Goal: Communication & Community: Answer question/provide support

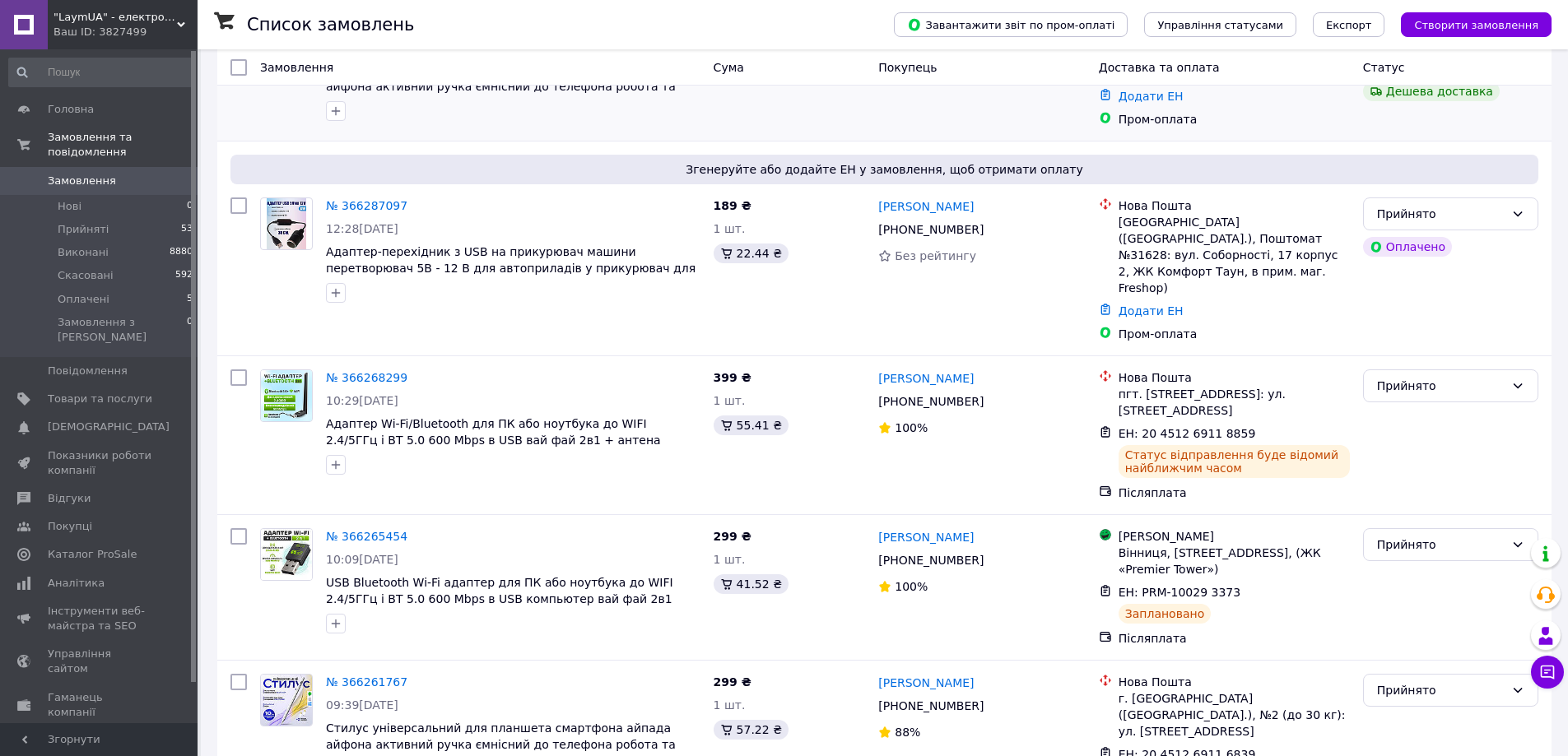
scroll to position [329, 0]
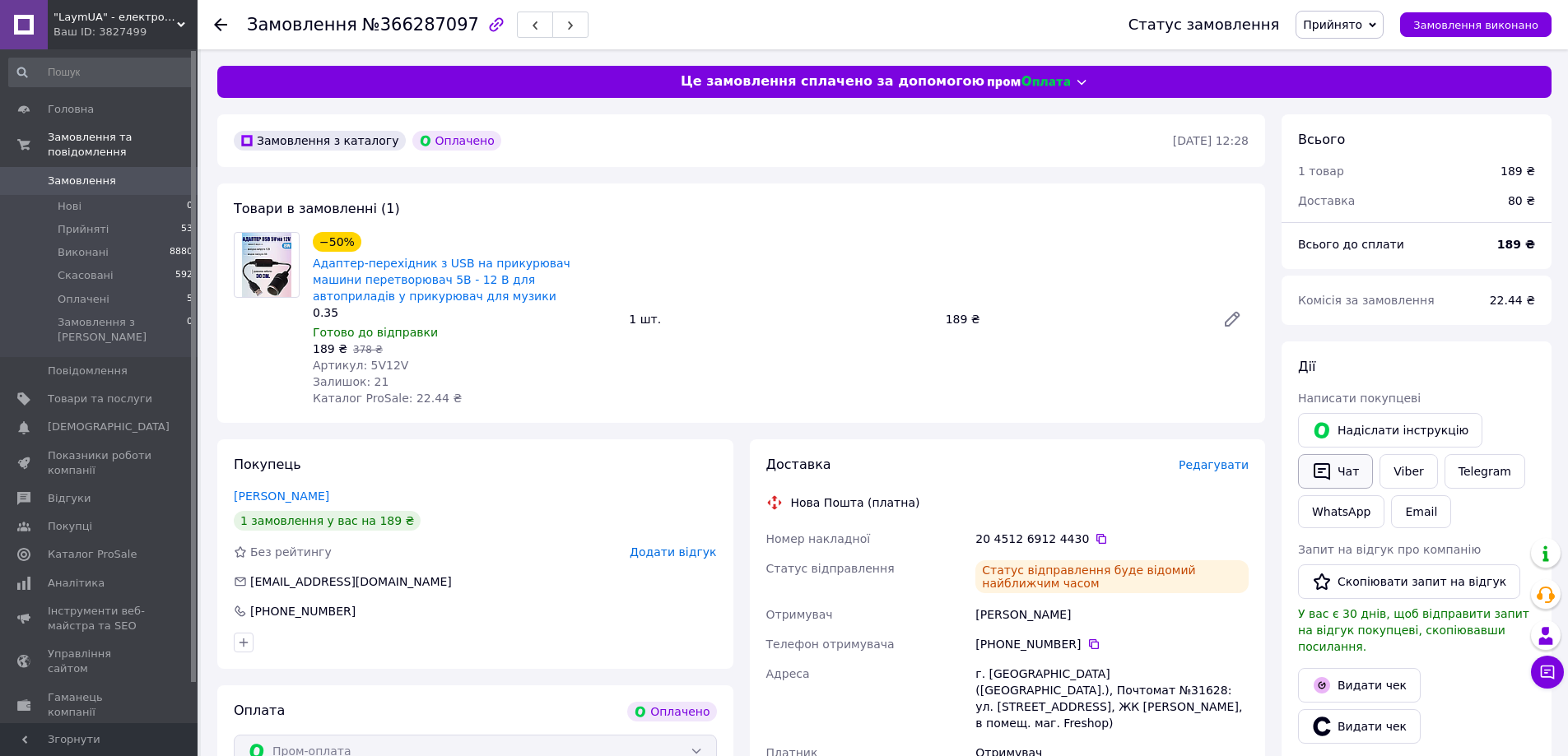
click at [1347, 483] on button "Чат" at bounding box center [1335, 471] width 74 height 34
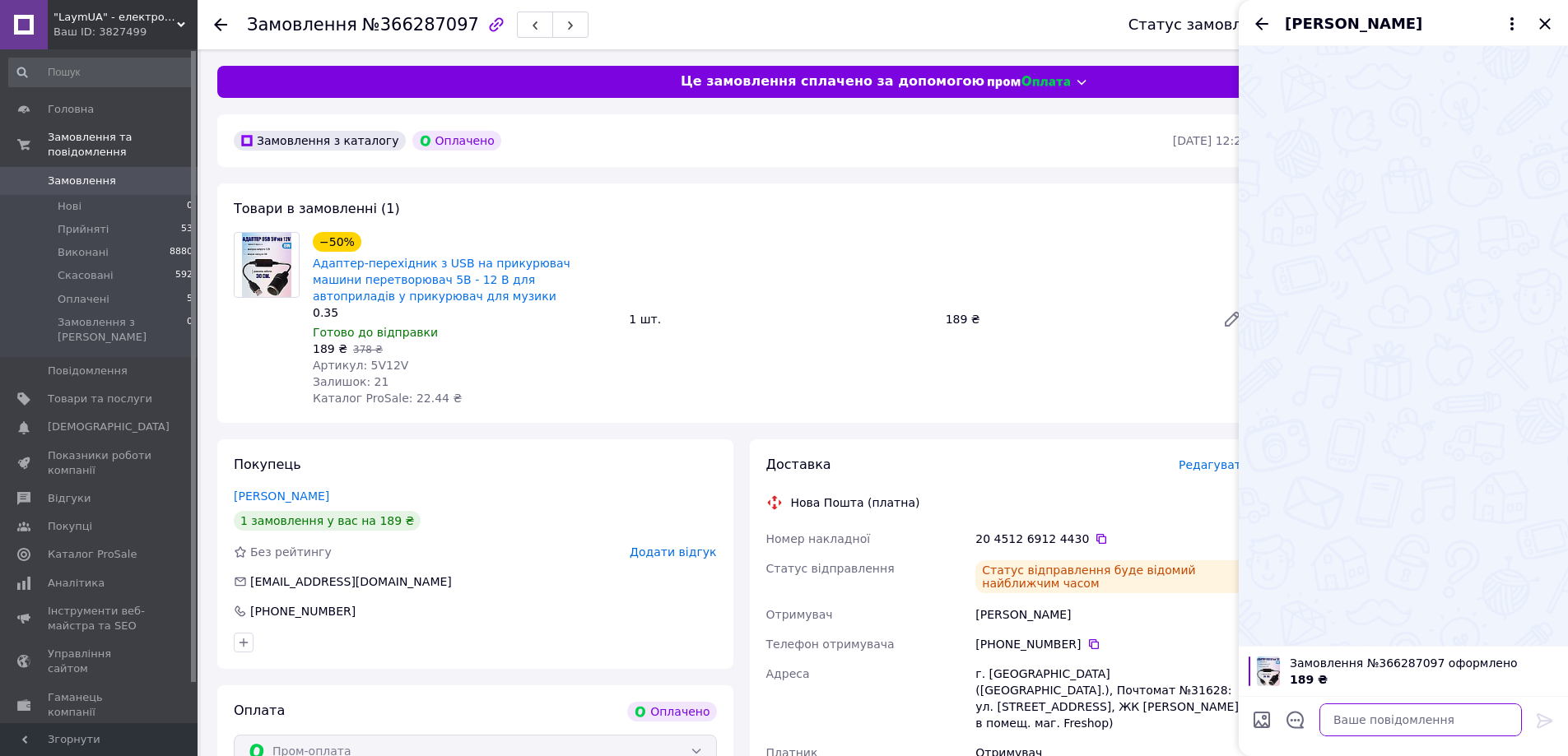
click at [1341, 715] on textarea at bounding box center [1420, 720] width 202 height 33
paste textarea "Вітаю Сергей, з вами на зв'язку менеджер магазину Prom LaymUA! Ваше замовлення …"
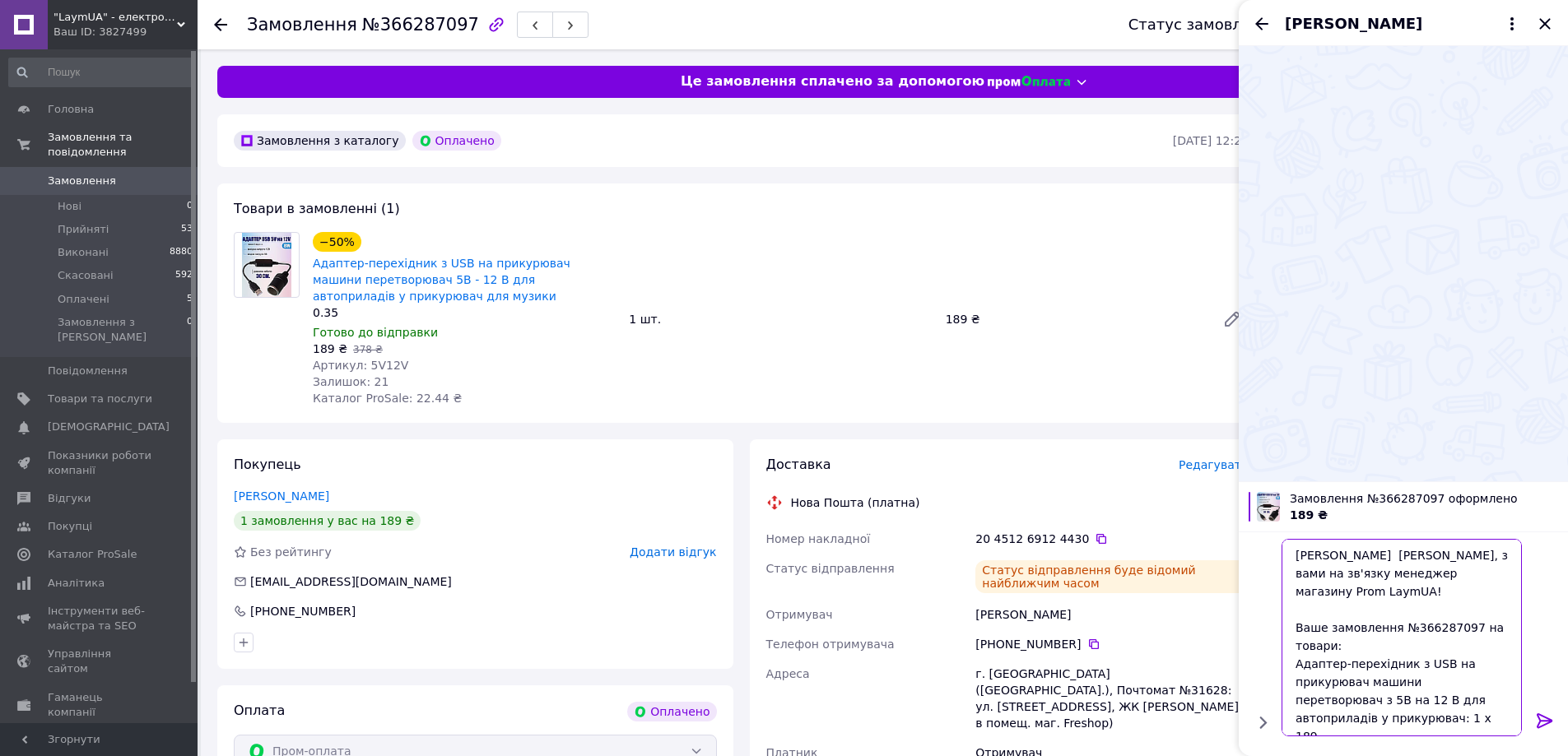
scroll to position [89, 0]
type textarea "Вітаю Сергей, з вами на зв'язку менеджер магазину Prom LaymUA! Ваше замовлення …"
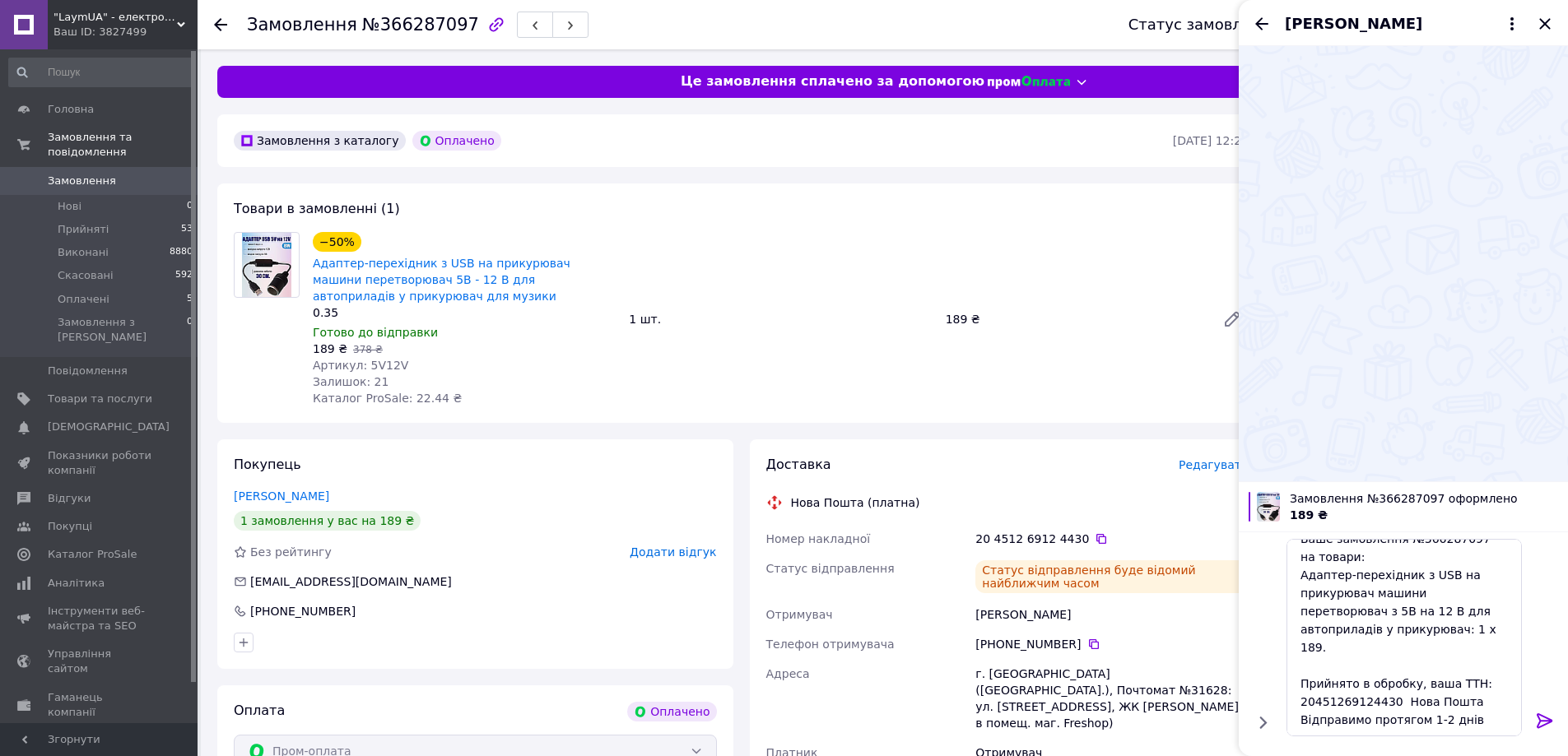
click at [1539, 715] on icon at bounding box center [1544, 721] width 20 height 20
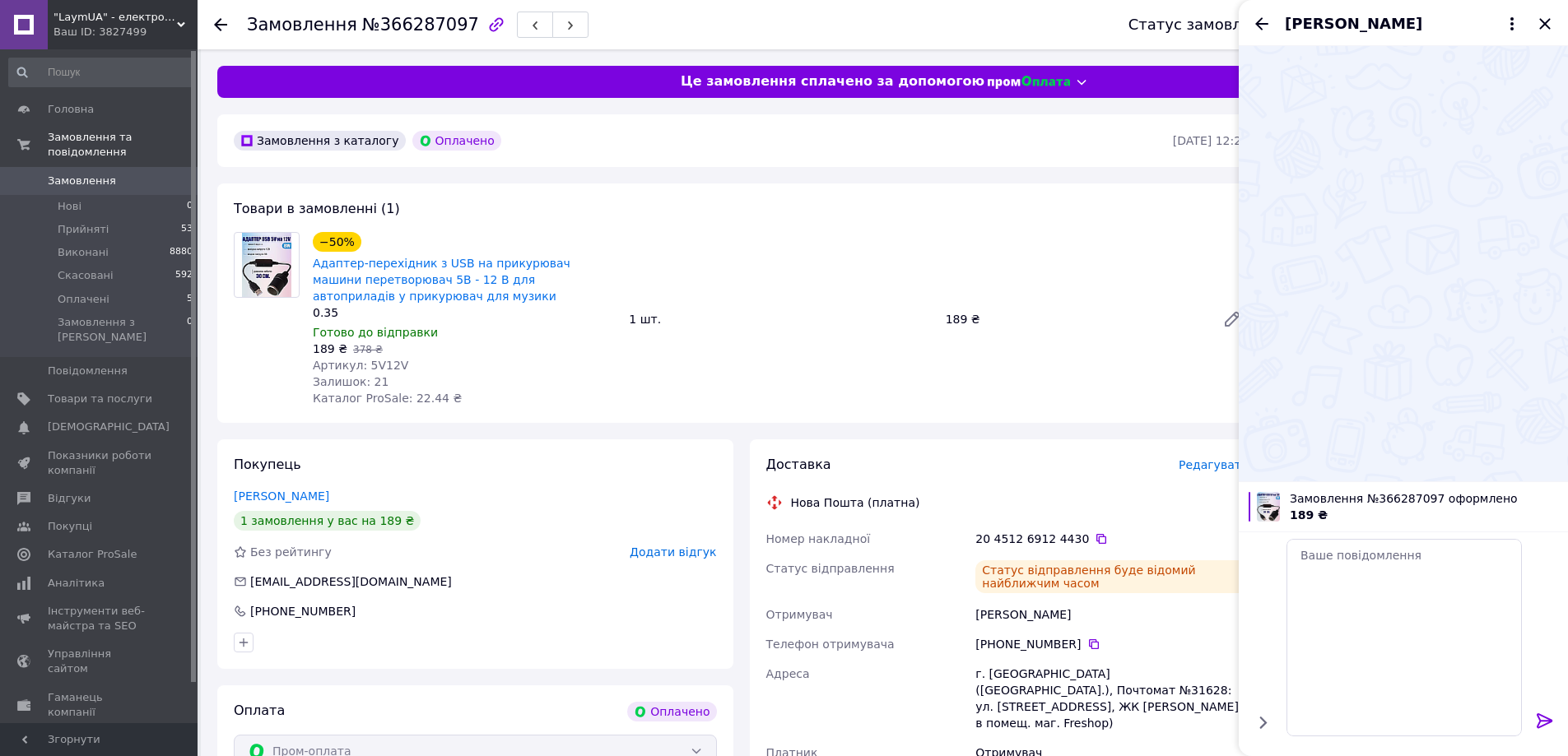
scroll to position [0, 0]
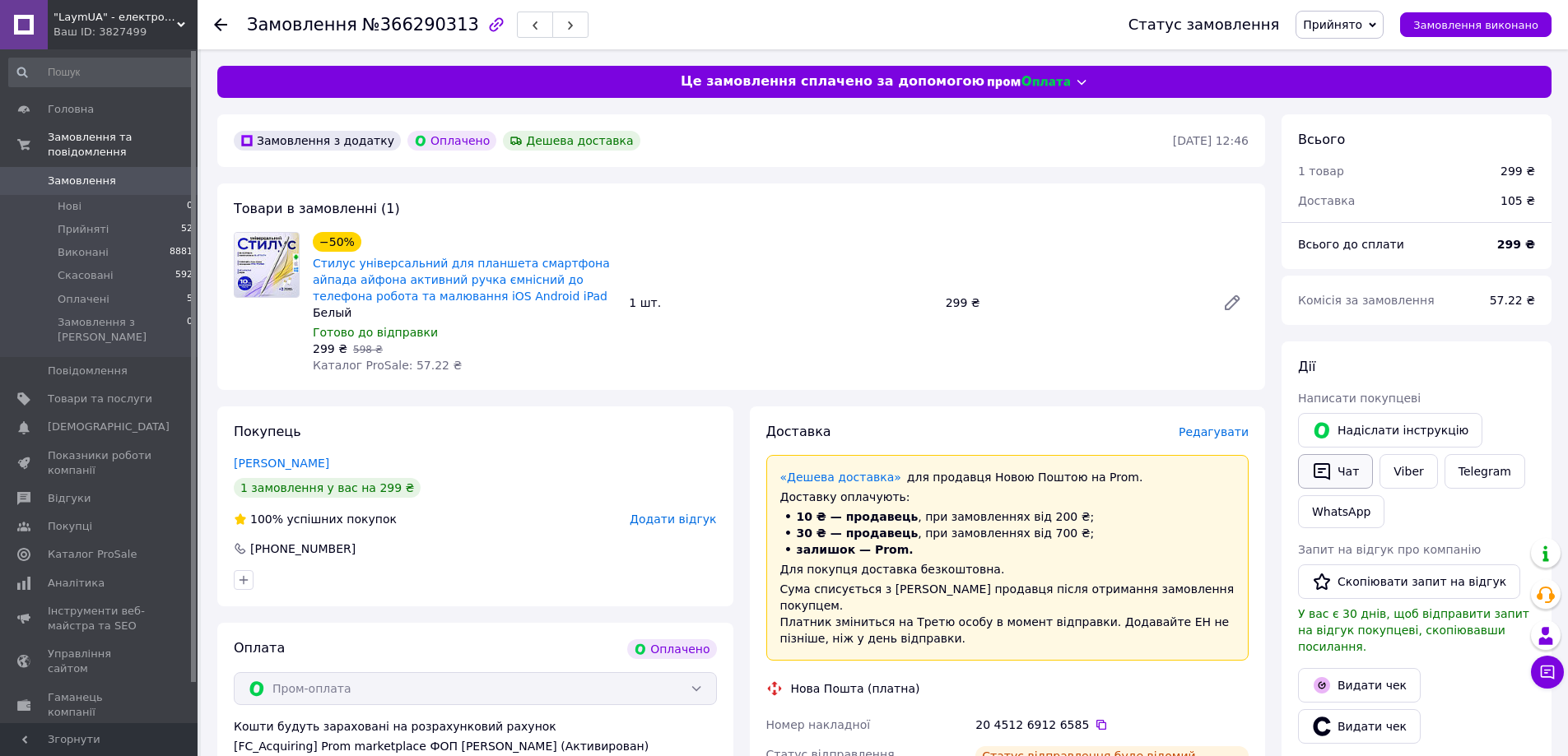
click at [1335, 466] on button "Чат" at bounding box center [1335, 471] width 74 height 34
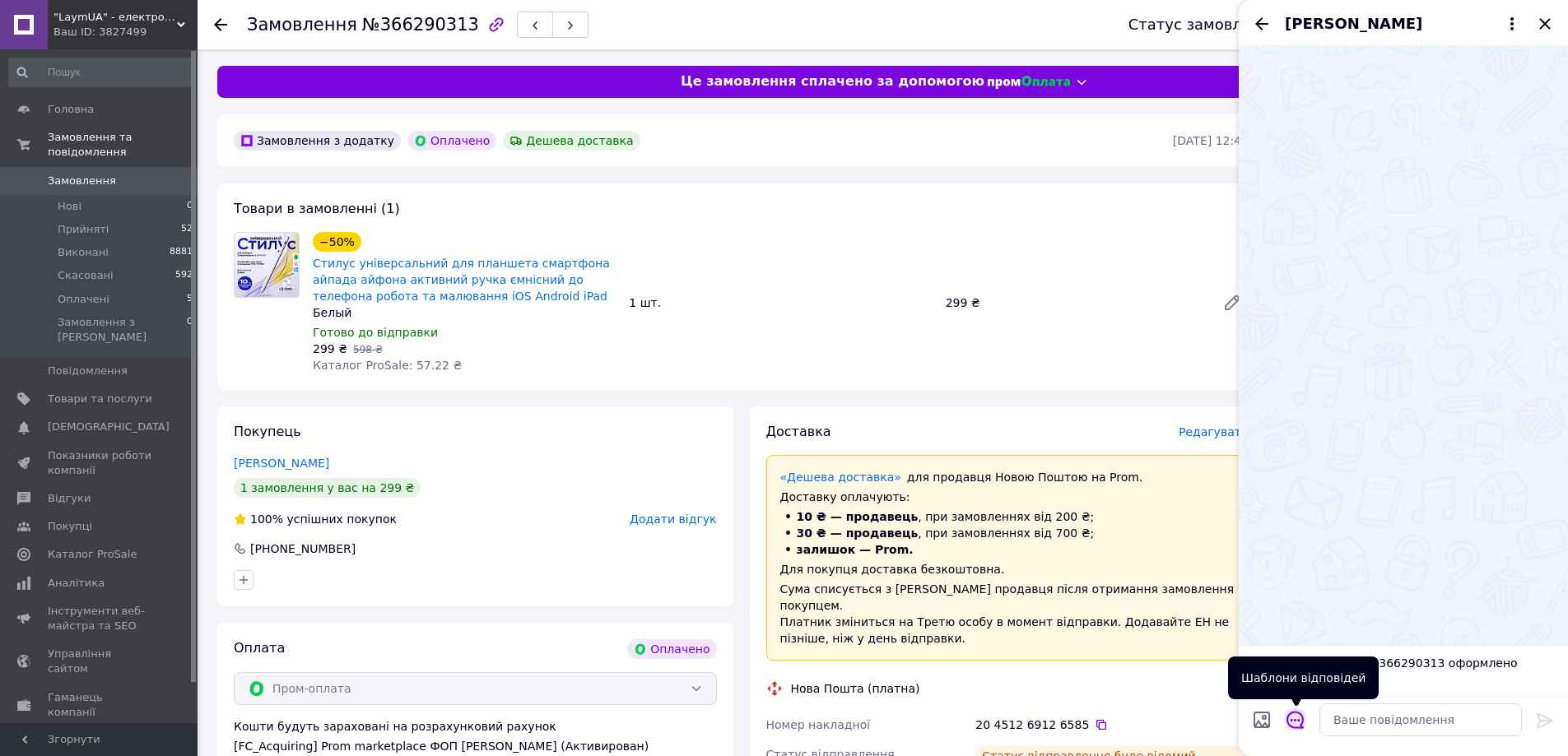
click at [1305, 723] on button "Відкрити шаблони відповідей" at bounding box center [1296, 720] width 22 height 22
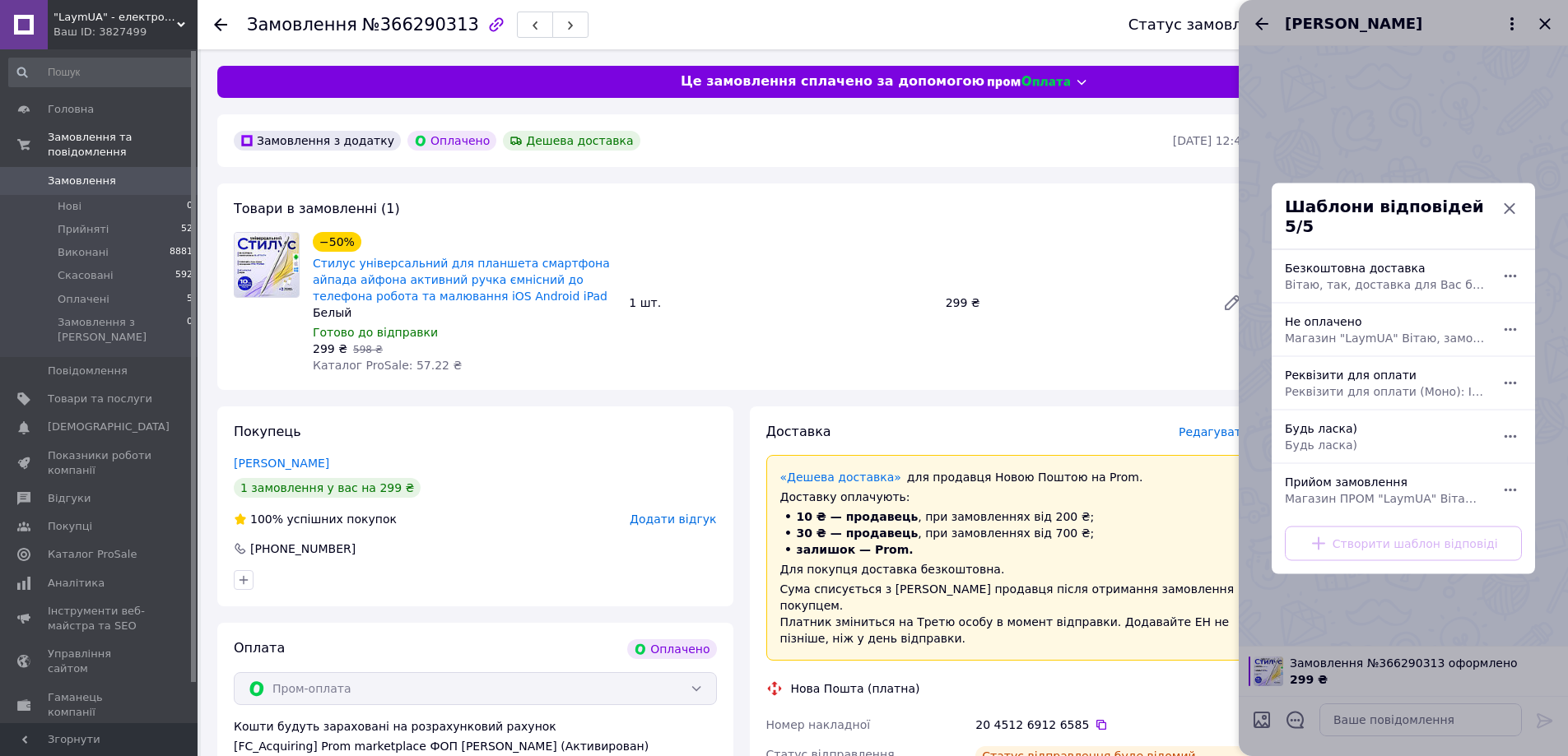
click at [1350, 690] on div at bounding box center [1403, 378] width 330 height 756
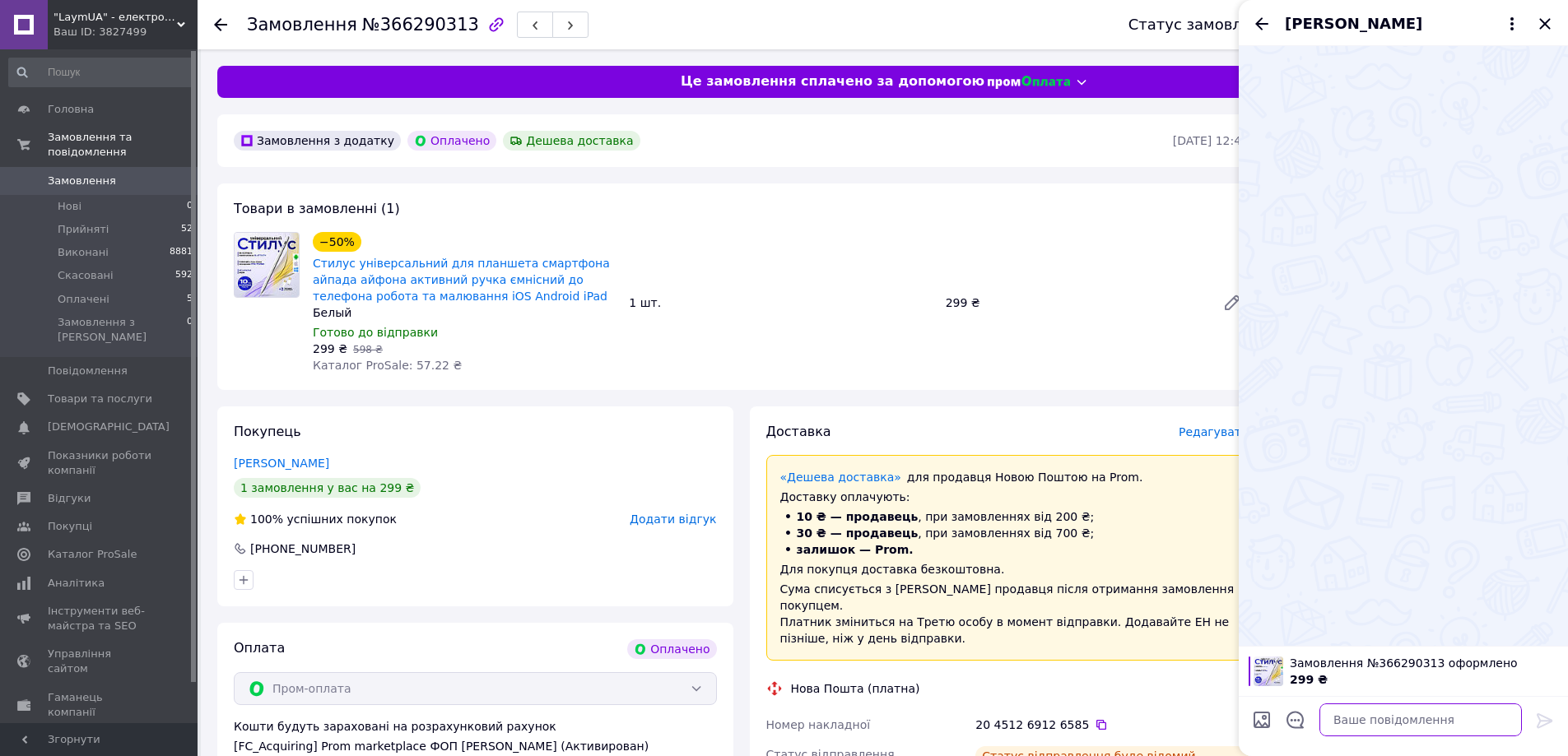
click at [1356, 721] on textarea at bounding box center [1420, 720] width 202 height 33
paste textarea "Вітаю Аліна, з вами на зв'язку менеджер магазину Prom LaymUA! Ваше замовлення №…"
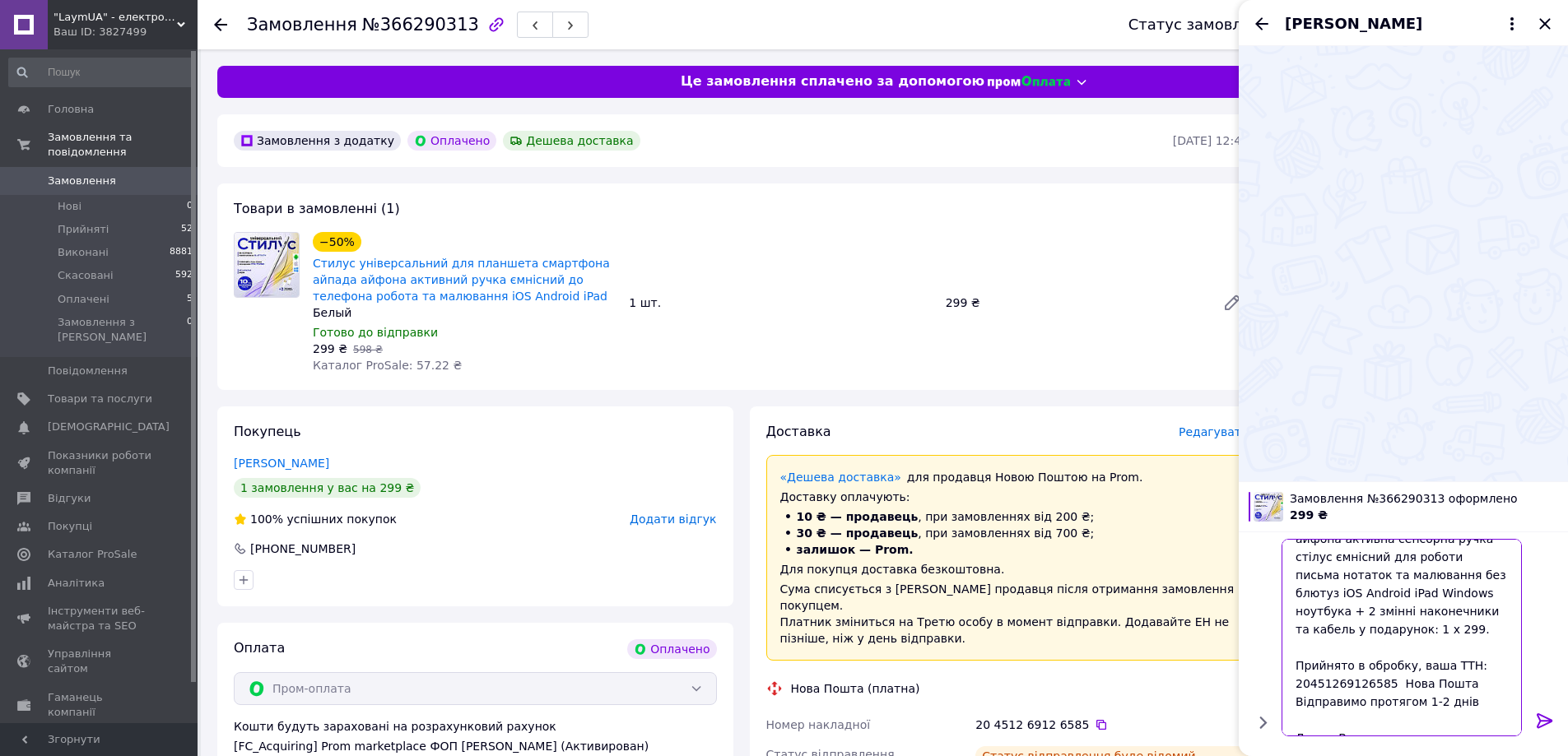
scroll to position [162, 0]
type textarea "Вітаю Аліна, з вами на зв'язку менеджер магазину Prom LaymUA! Ваше замовлення №…"
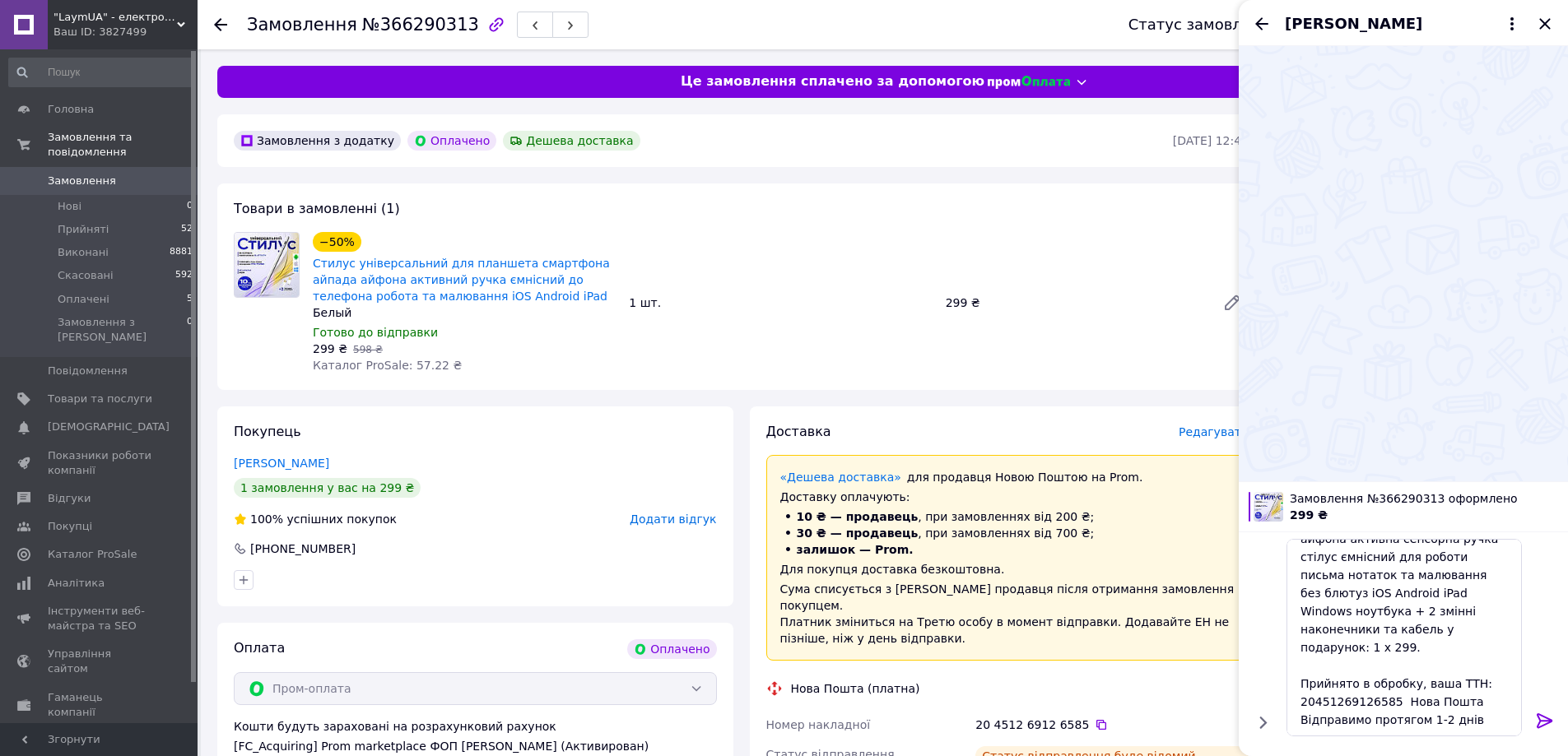
click at [1542, 719] on icon at bounding box center [1544, 721] width 20 height 20
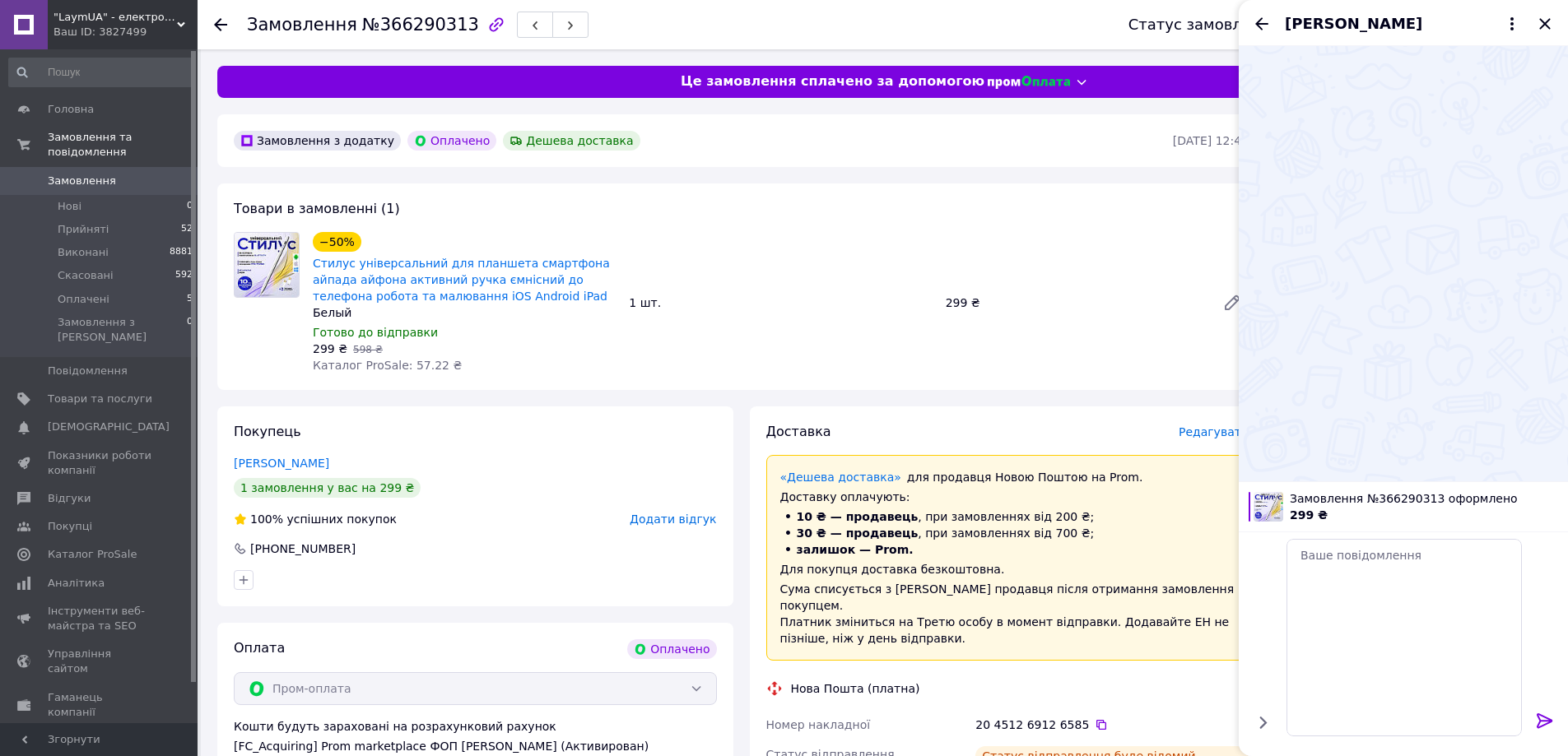
scroll to position [0, 0]
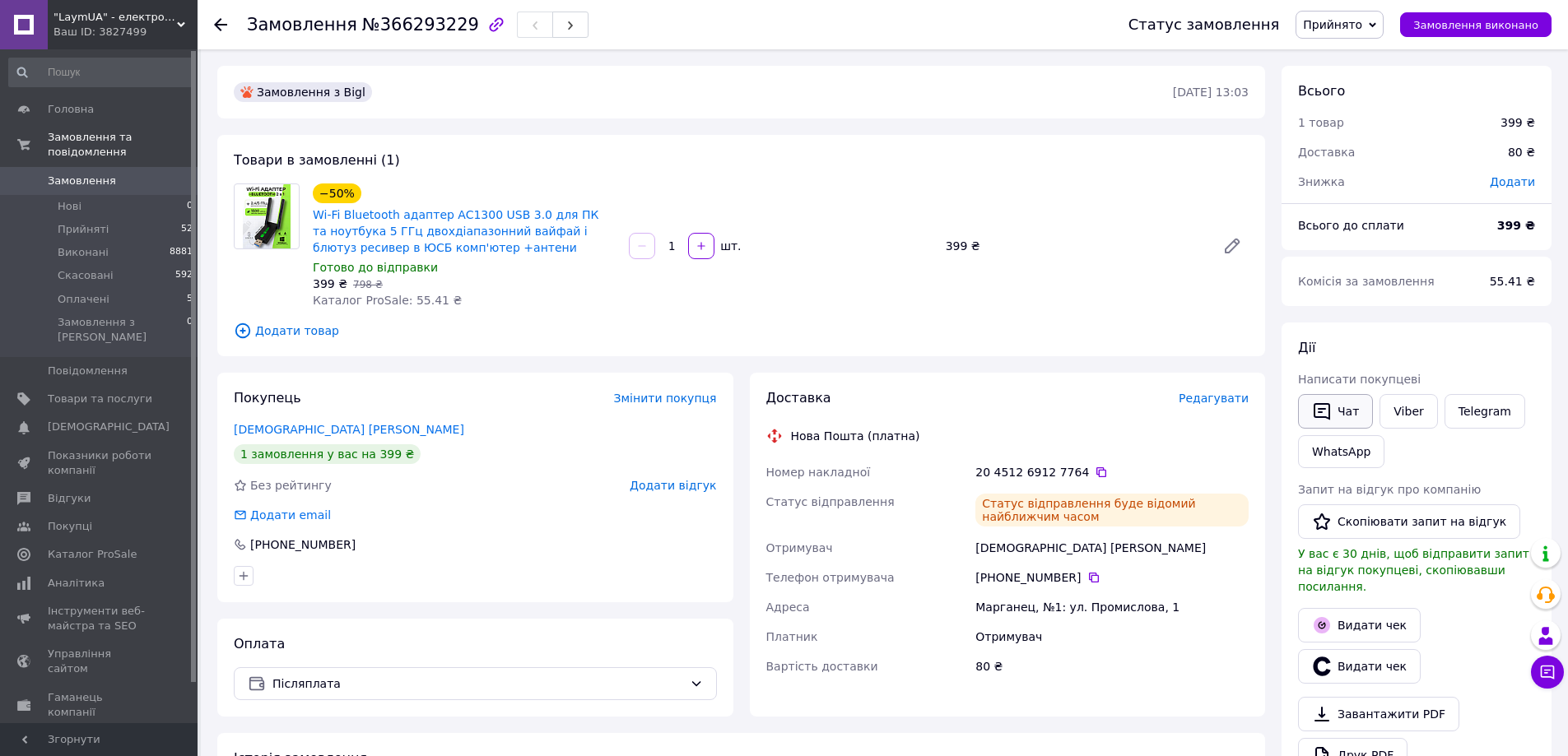
click at [1324, 404] on icon "button" at bounding box center [1322, 411] width 16 height 17
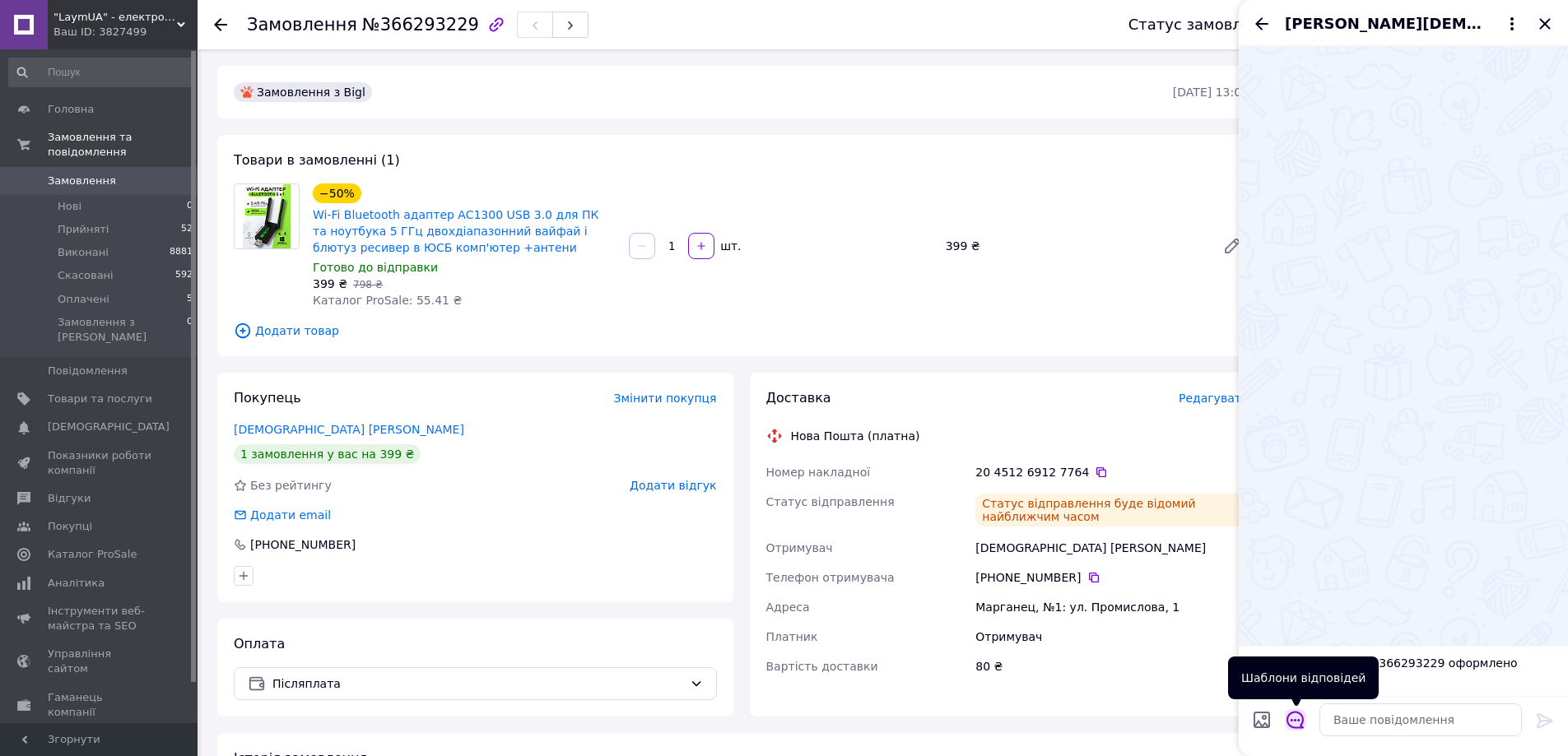
click at [1297, 720] on icon "Відкрити шаблони відповідей" at bounding box center [1295, 720] width 17 height 17
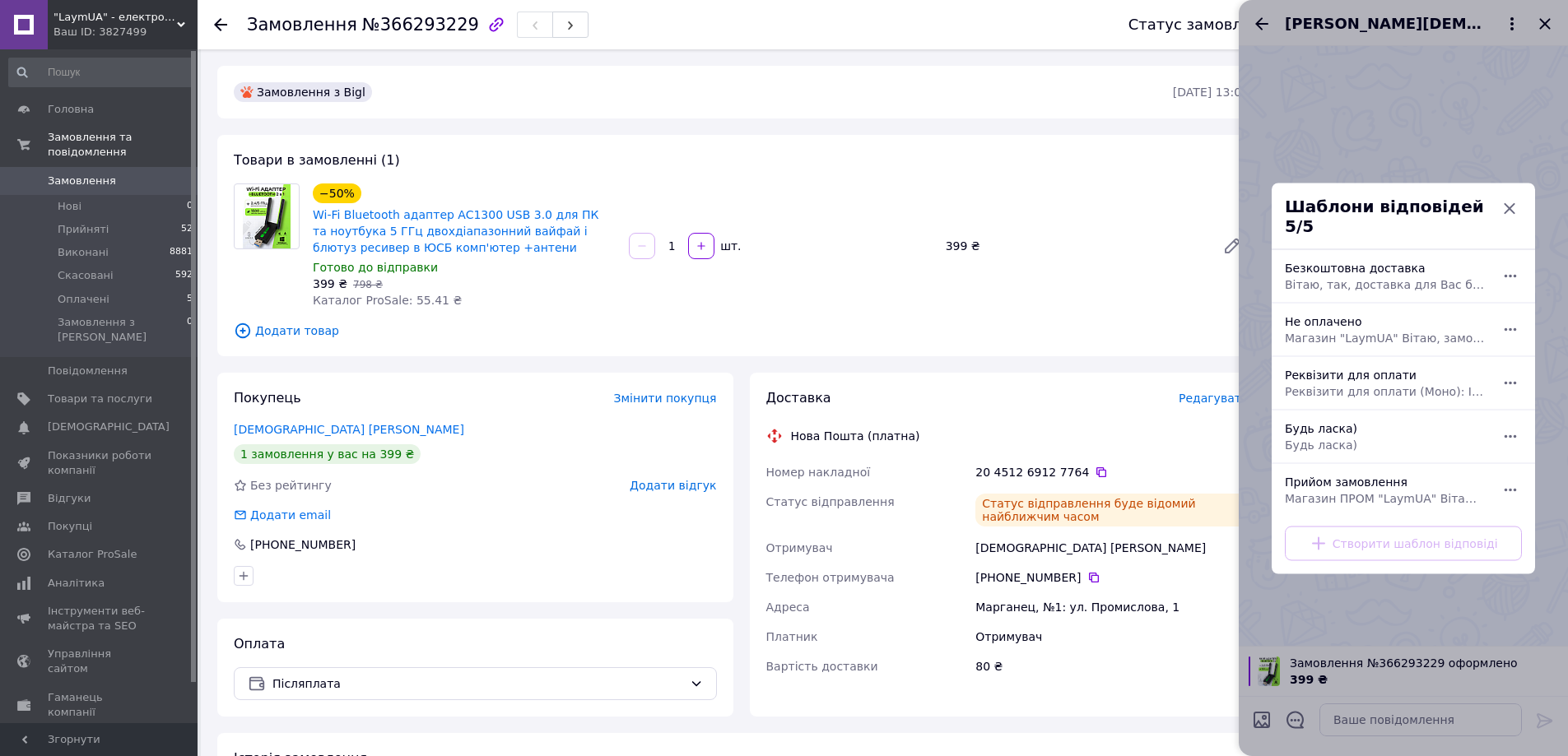
click at [1360, 629] on div at bounding box center [1403, 378] width 330 height 756
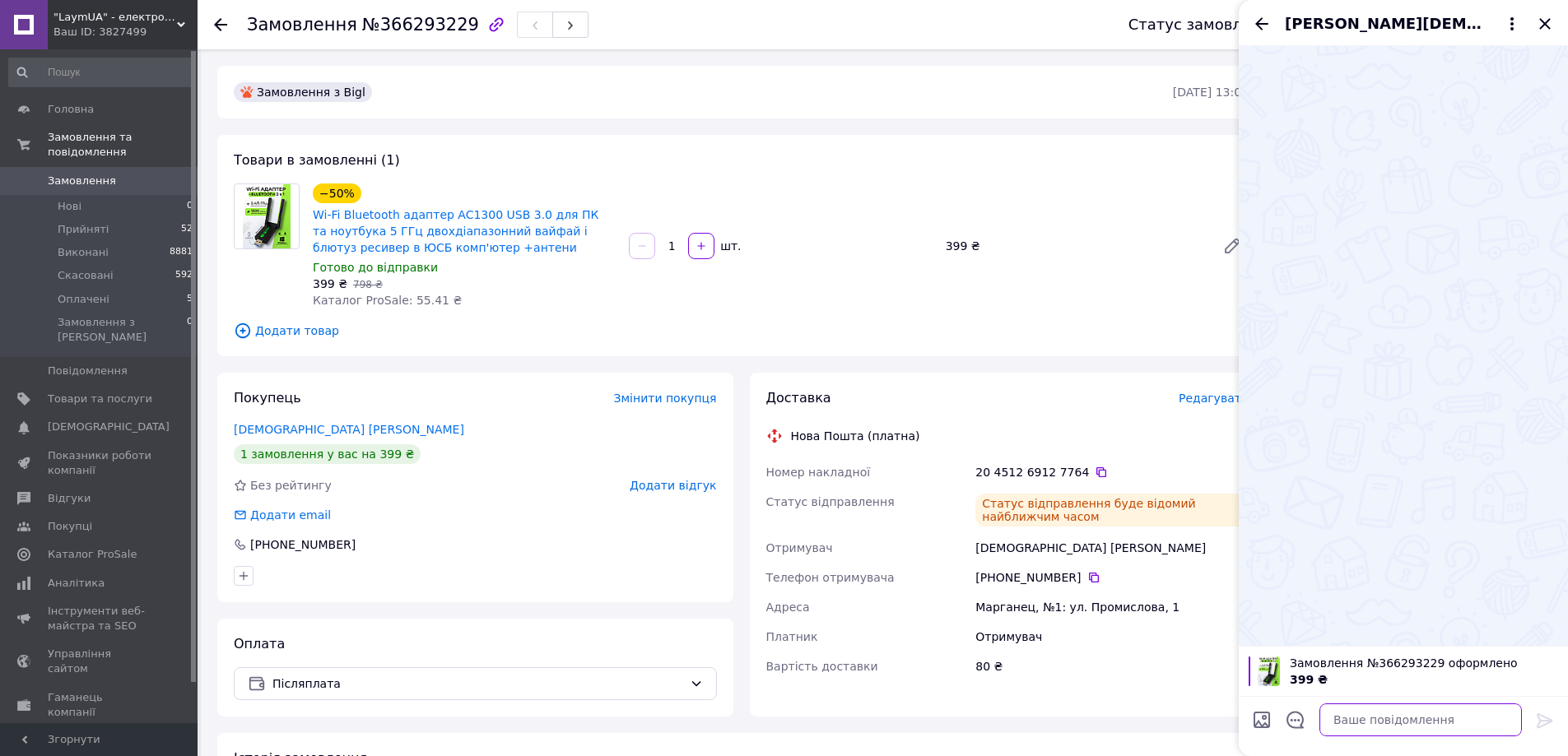
click at [1361, 721] on textarea at bounding box center [1420, 720] width 202 height 33
paste textarea "Вітаю Вита, з вами на зв'язку менеджер магазину Prom LaymUA! Ваше замовлення №3…"
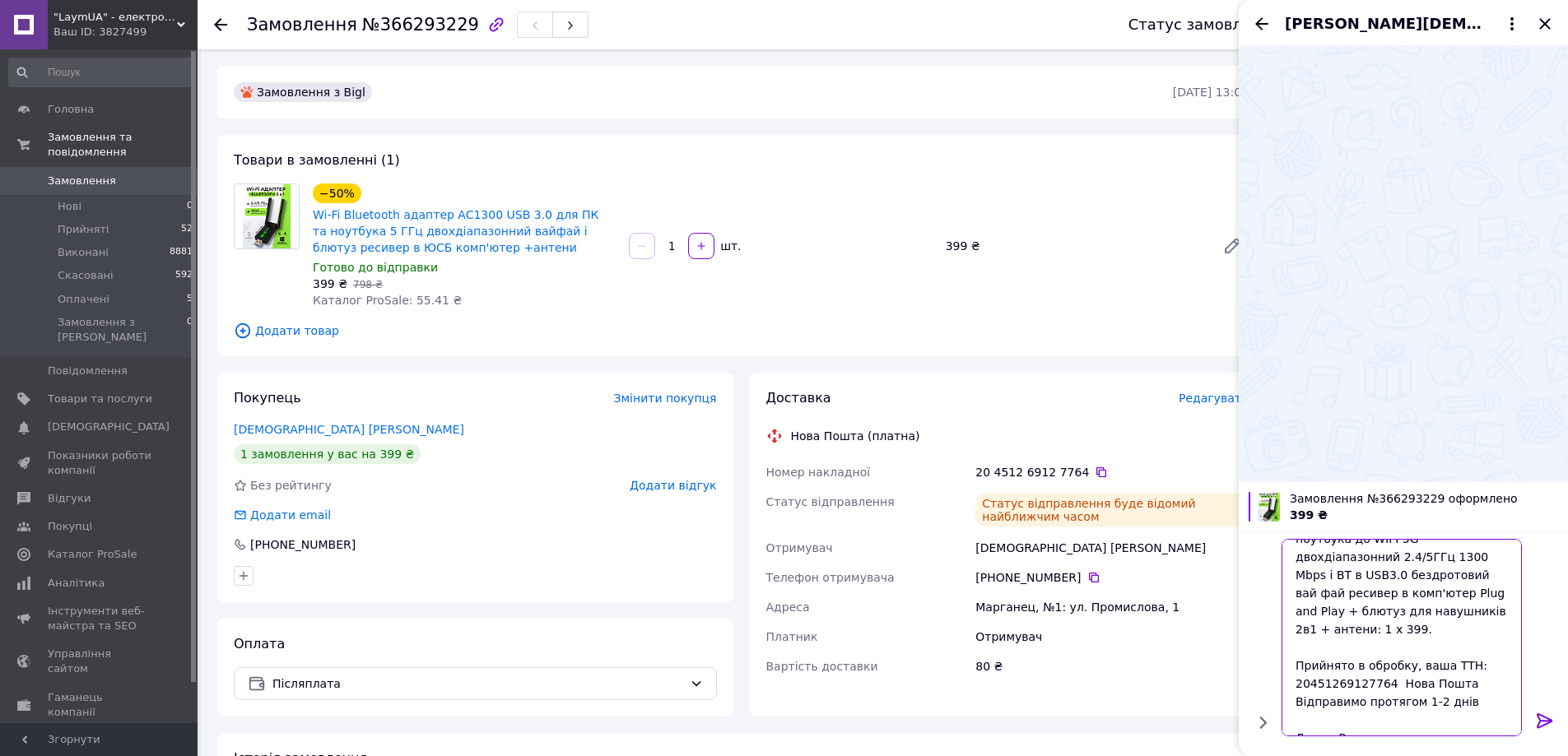
scroll to position [125, 0]
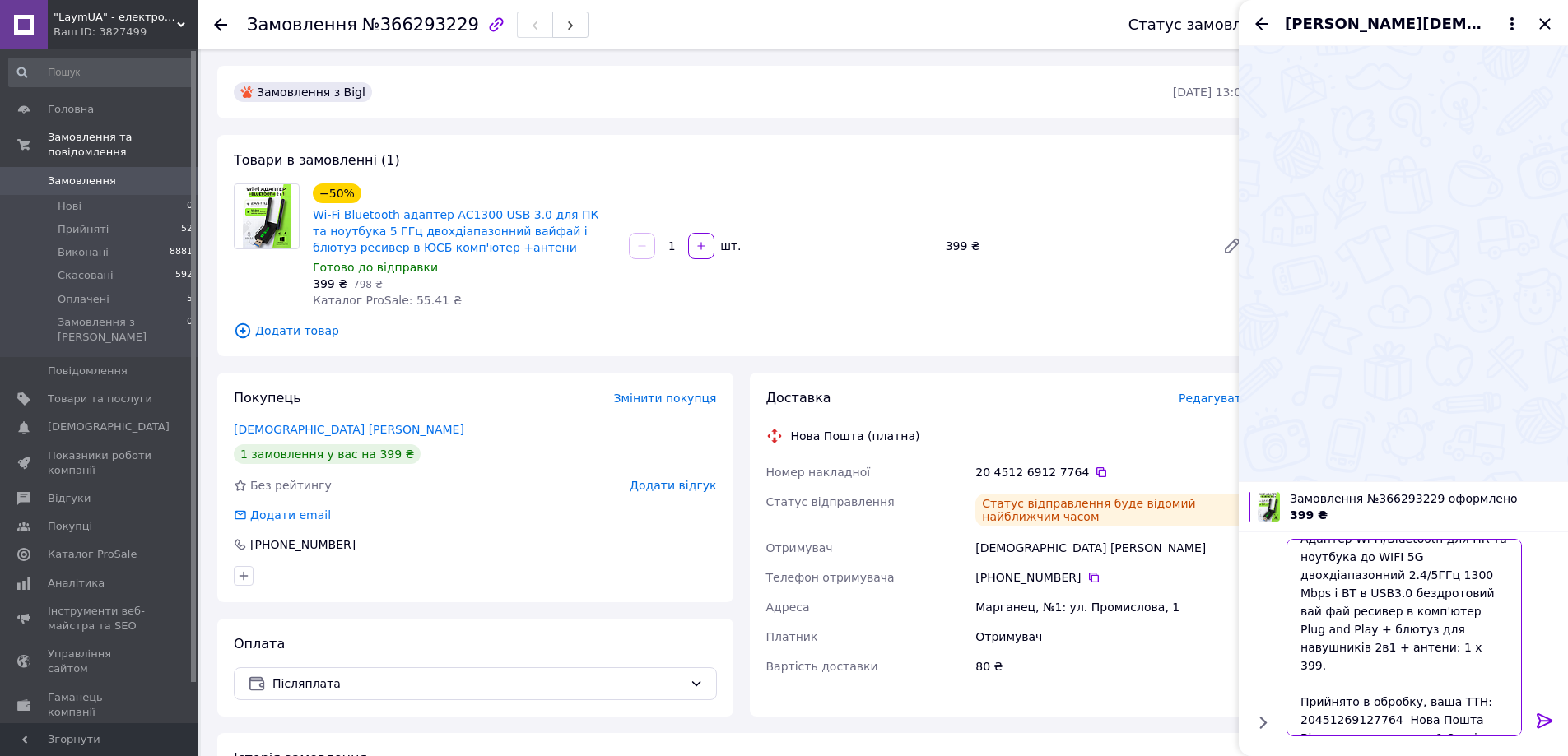
type textarea "Вітаю Вита, з вами на зв'язку менеджер магазину Prom LaymUA! Ваше замовлення №3…"
click at [1543, 719] on icon at bounding box center [1544, 721] width 20 height 20
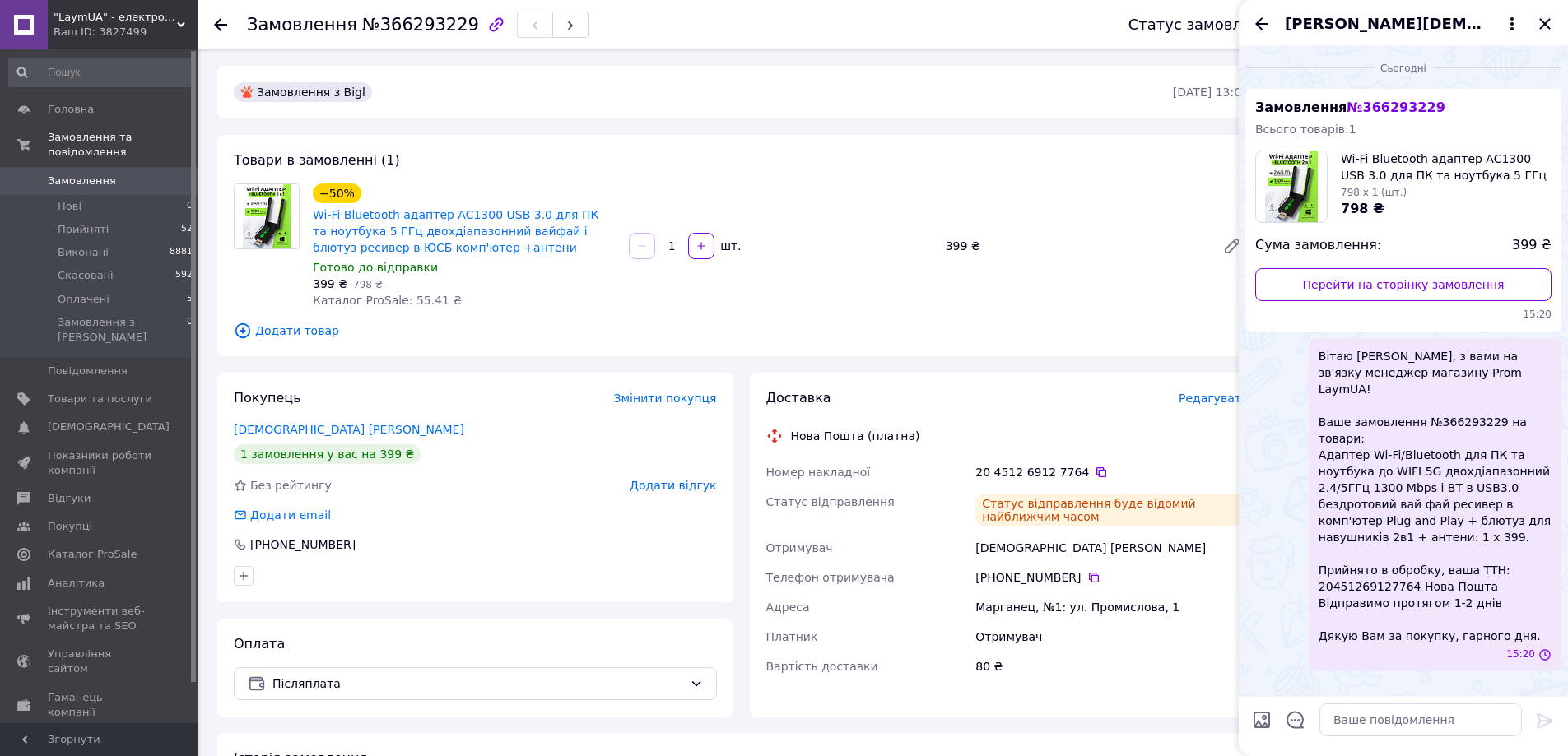
scroll to position [0, 0]
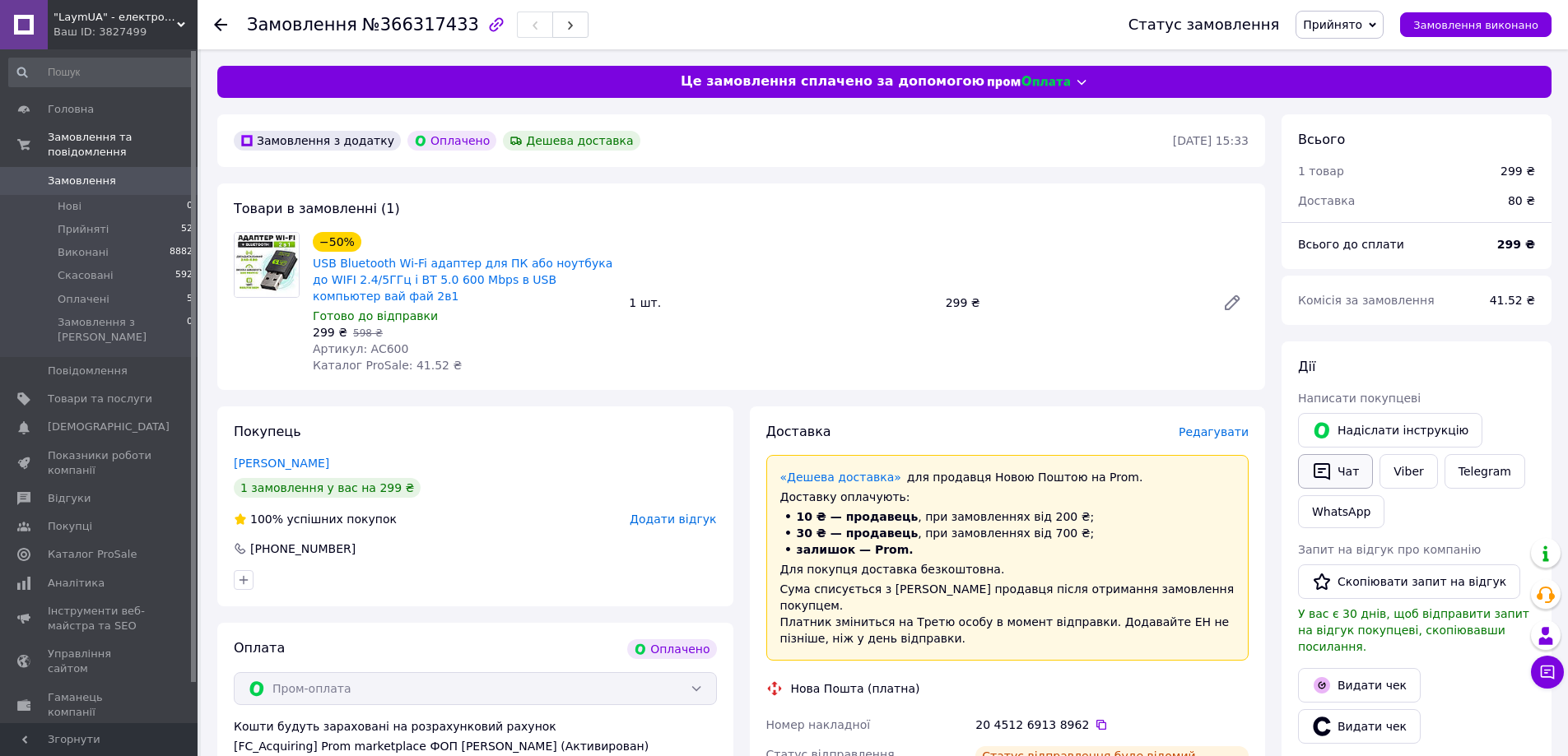
click at [1340, 464] on button "Чат" at bounding box center [1335, 471] width 74 height 34
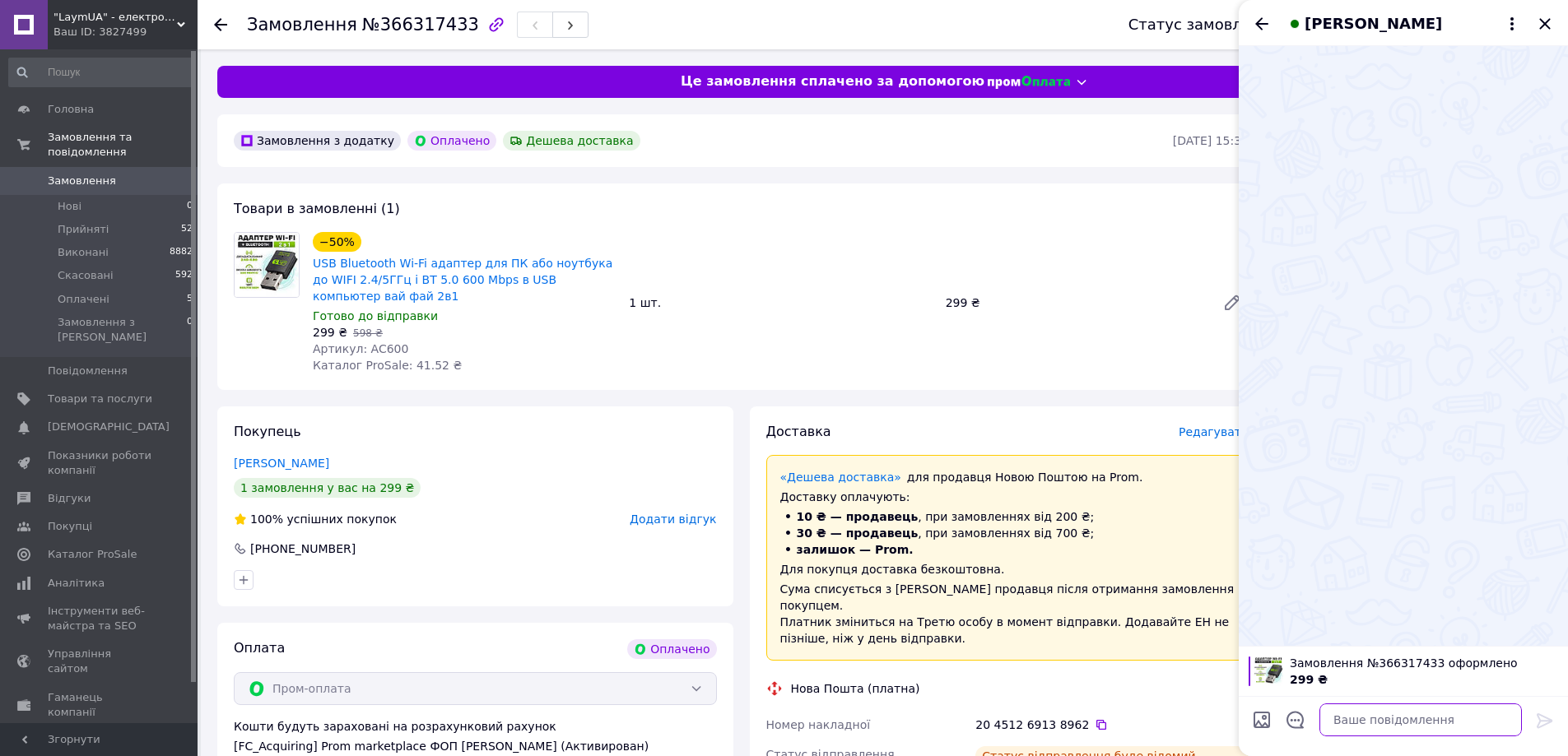
click at [1340, 713] on textarea at bounding box center [1420, 720] width 202 height 33
paste textarea "Вітаю Юрій, з вами на зв'язку менеджер магазину Prom LaymUA! Ваше замовлення №3…"
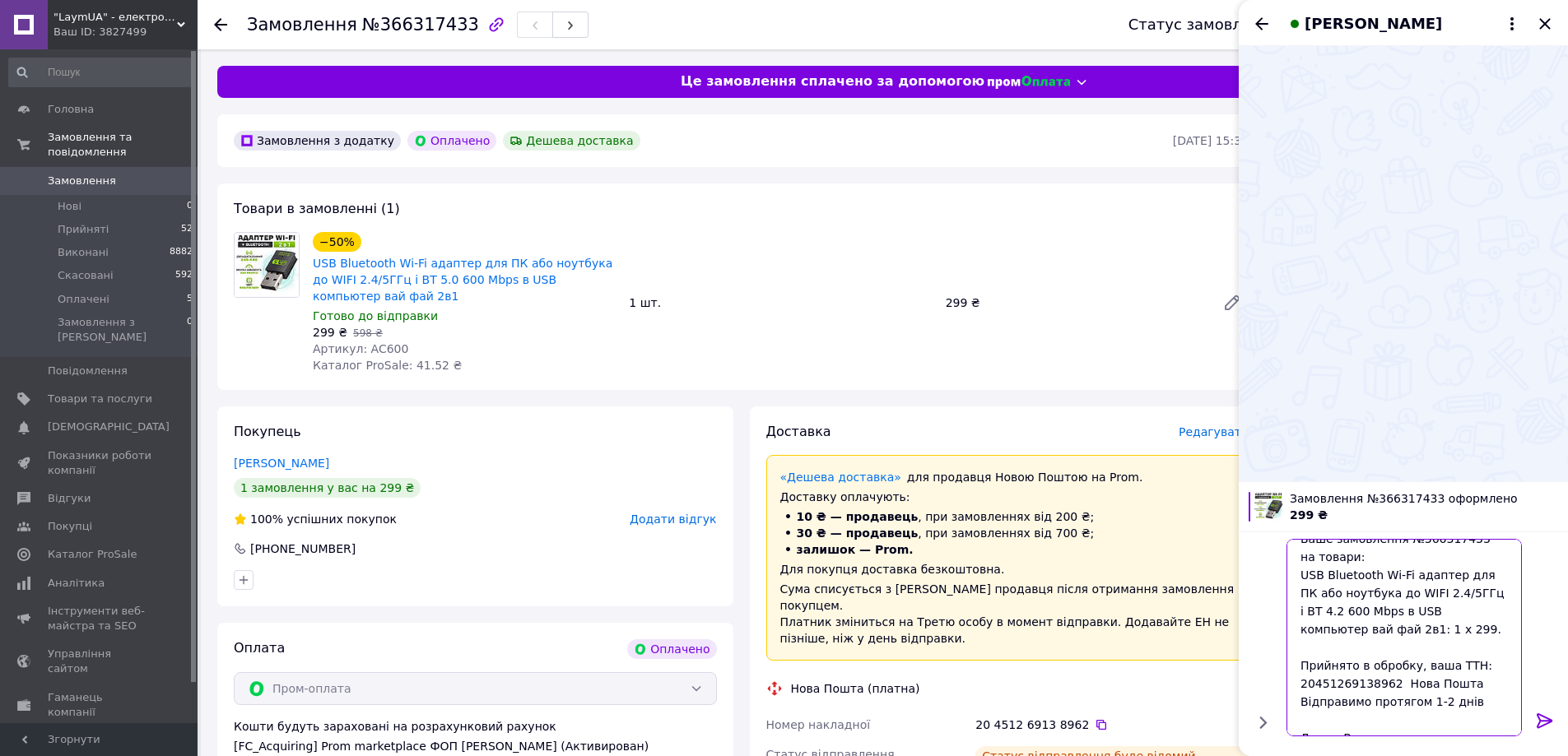
type textarea "Вітаю Юрій, з вами на зв'язку менеджер магазину Prom LaymUA! Ваше замовлення №3…"
click at [1542, 721] on icon at bounding box center [1543, 721] width 15 height 15
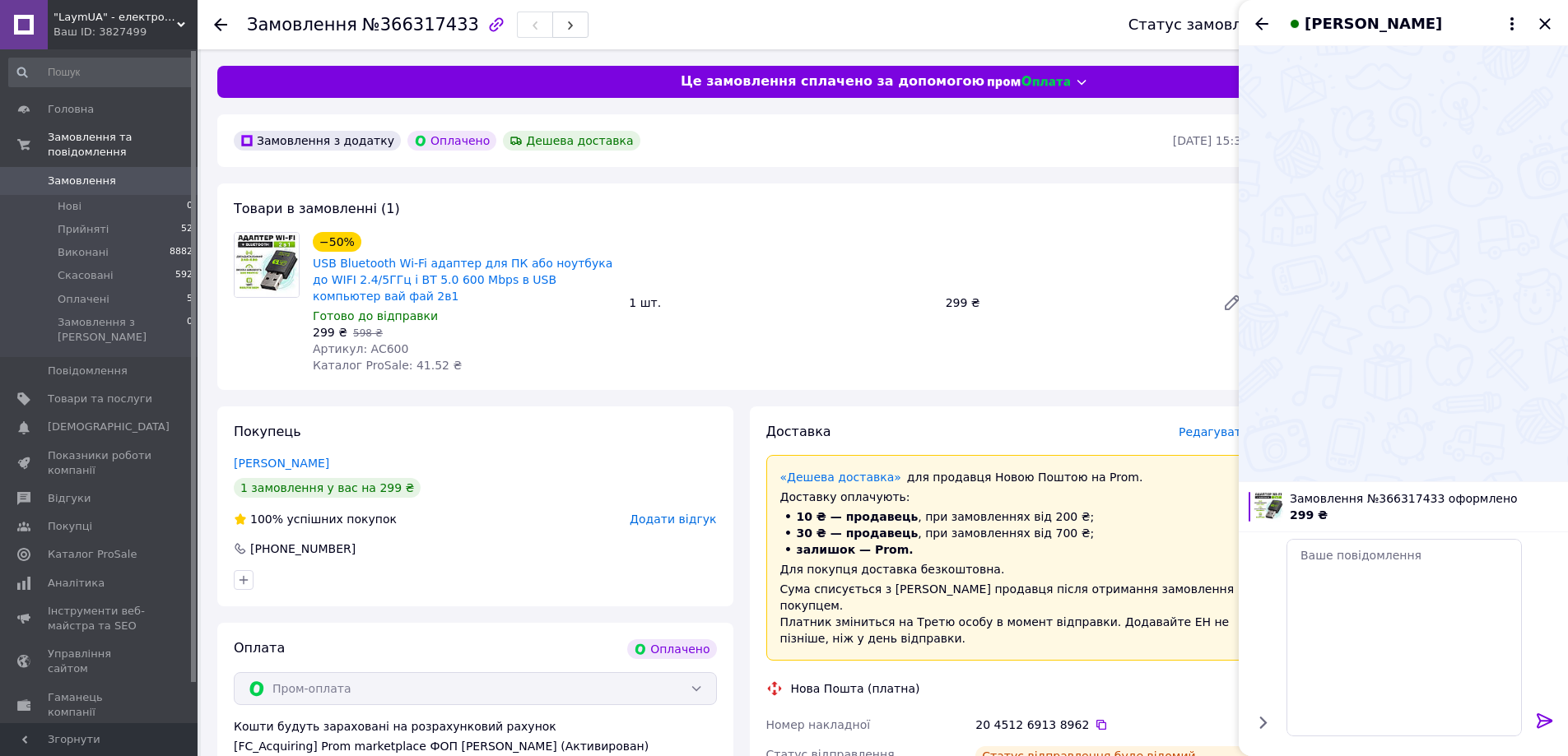
scroll to position [0, 0]
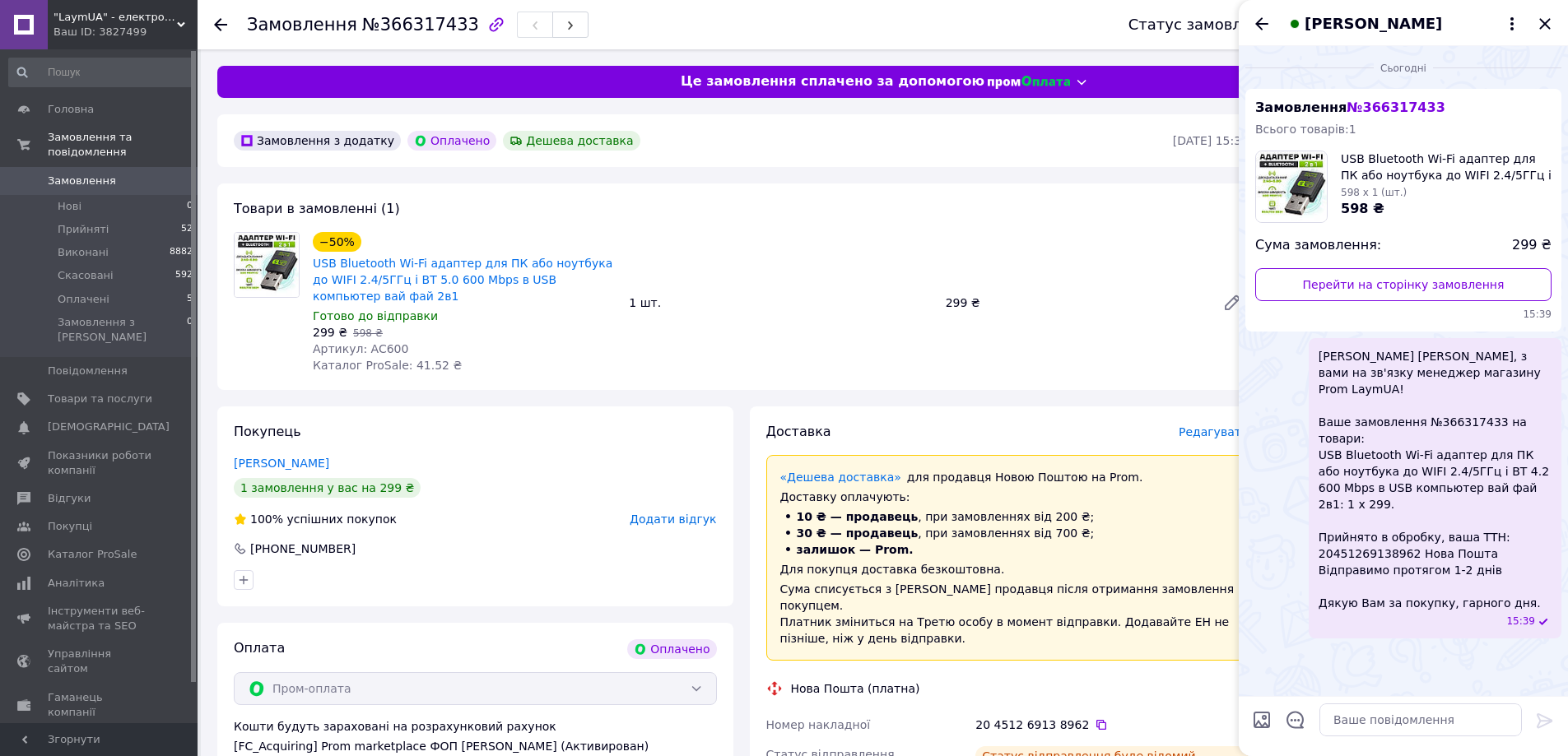
drag, startPoint x: 1548, startPoint y: 18, endPoint x: 1521, endPoint y: 34, distance: 31.4
click at [1548, 17] on icon "Закрити" at bounding box center [1544, 24] width 20 height 20
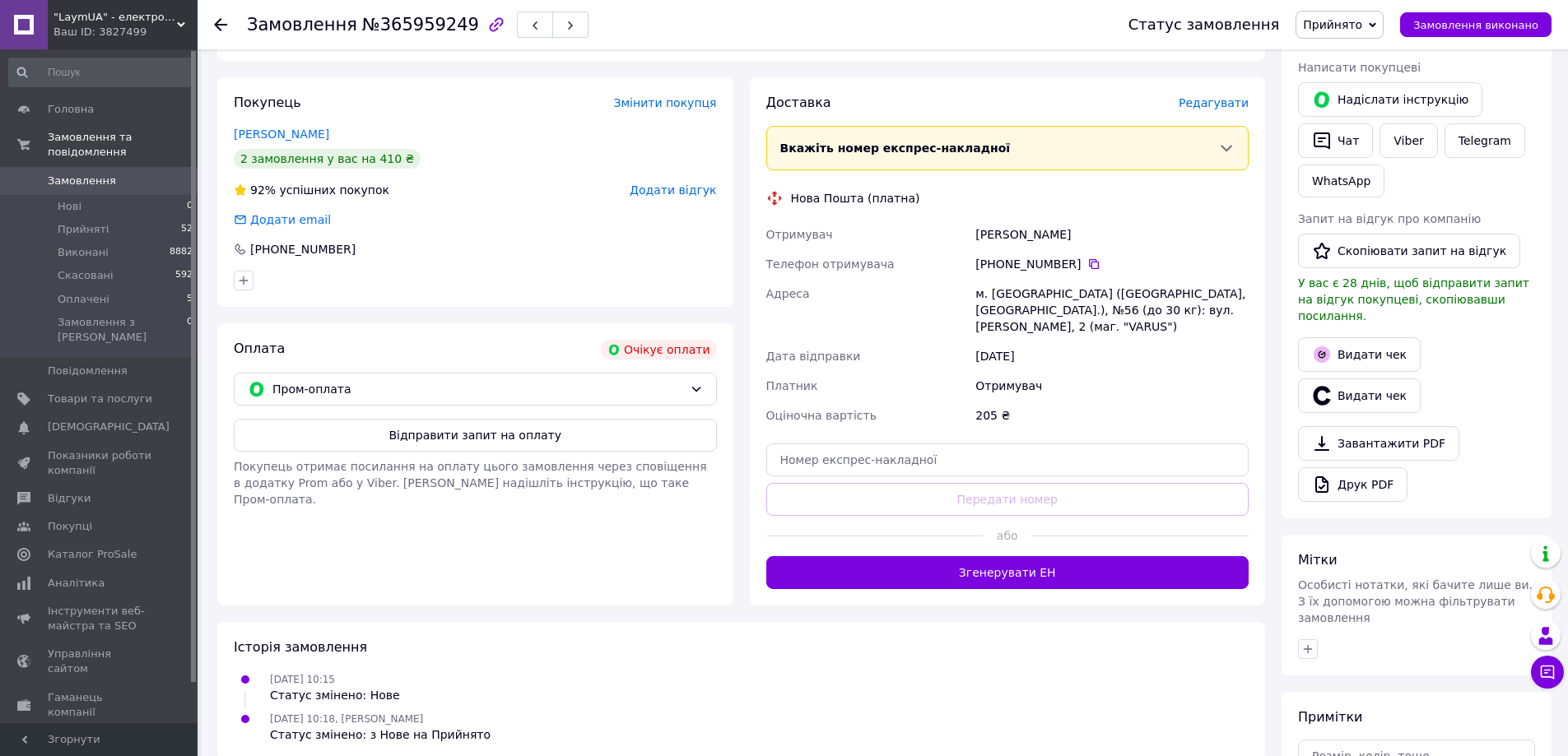
scroll to position [329, 0]
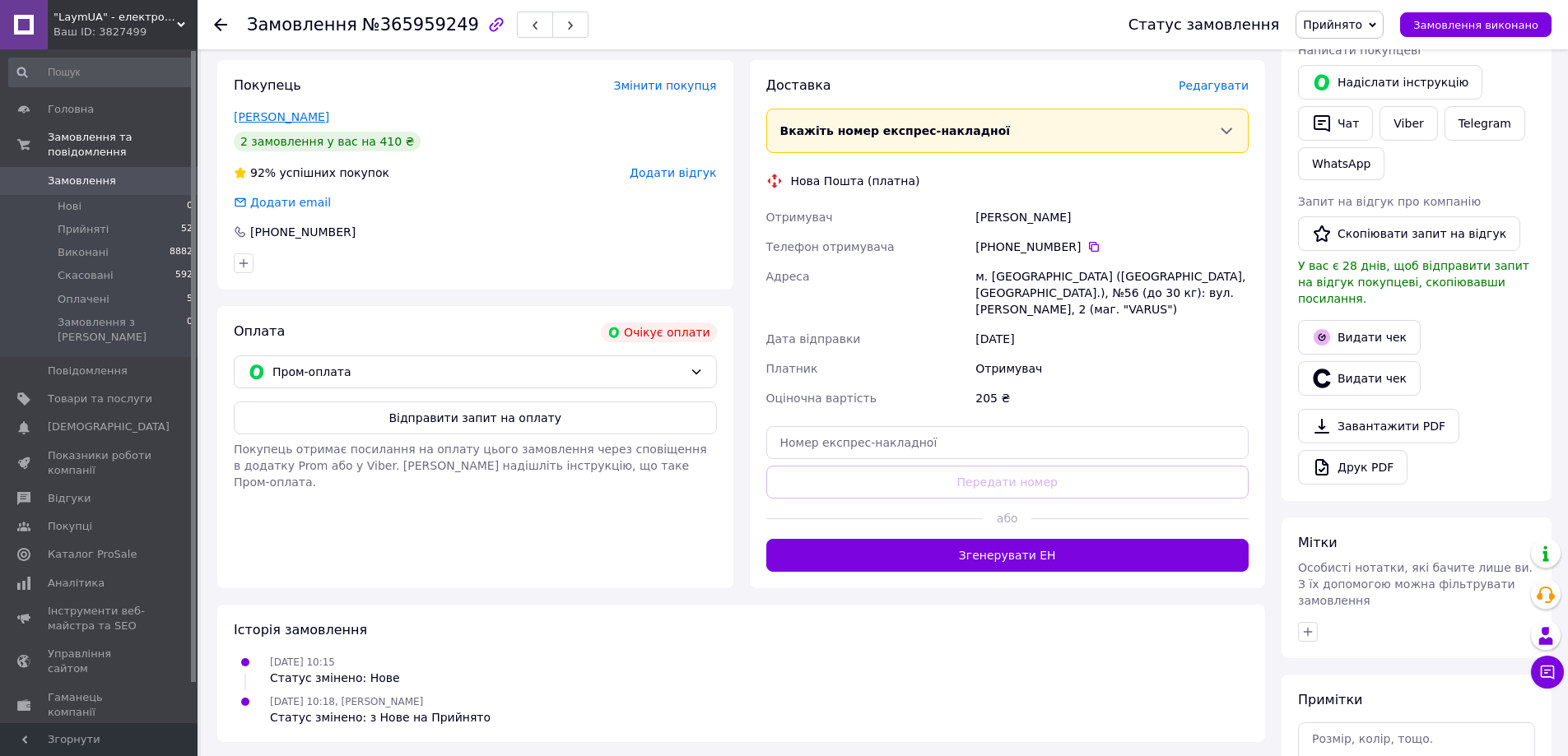
click at [273, 118] on link "[PERSON_NAME]" at bounding box center [281, 116] width 95 height 14
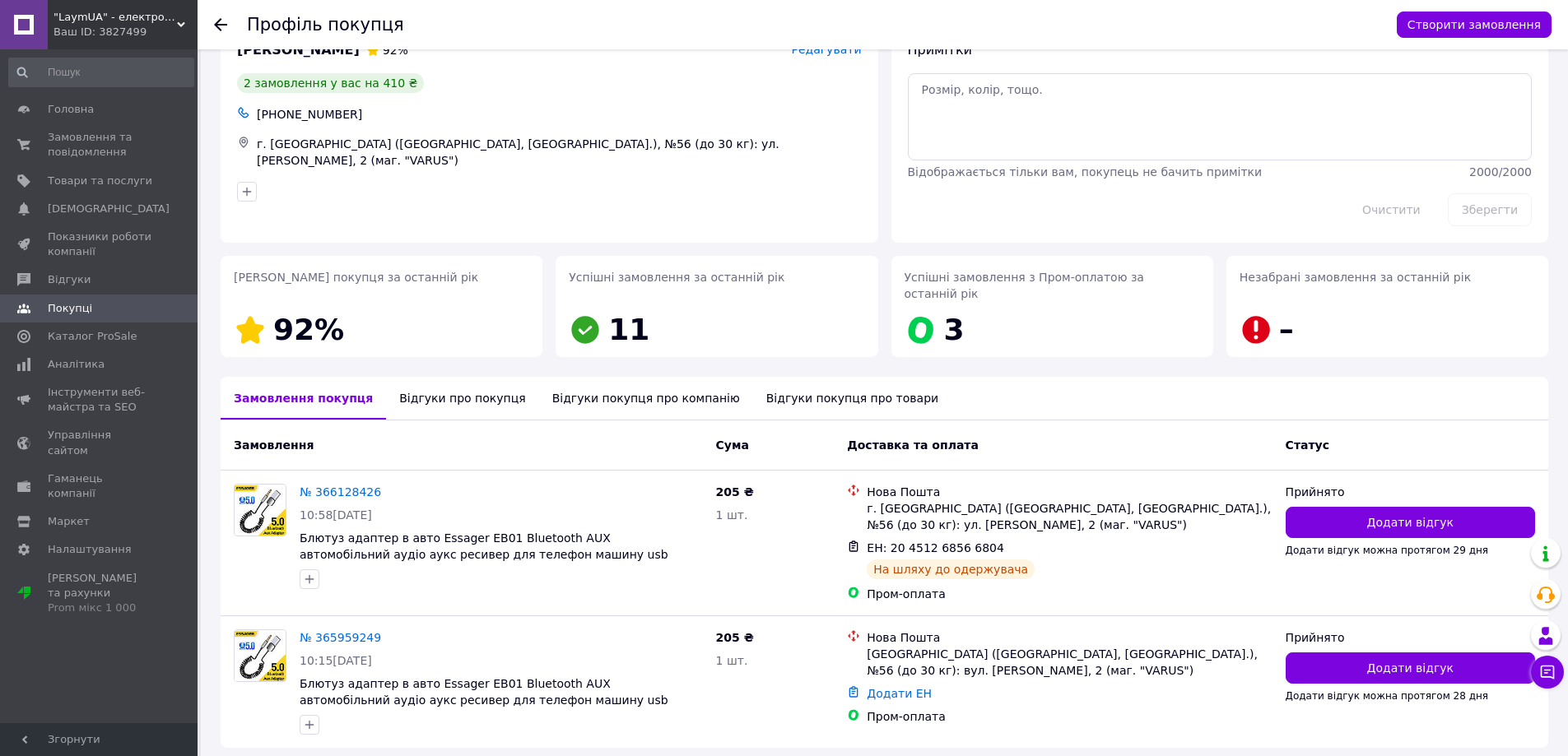
scroll to position [93, 0]
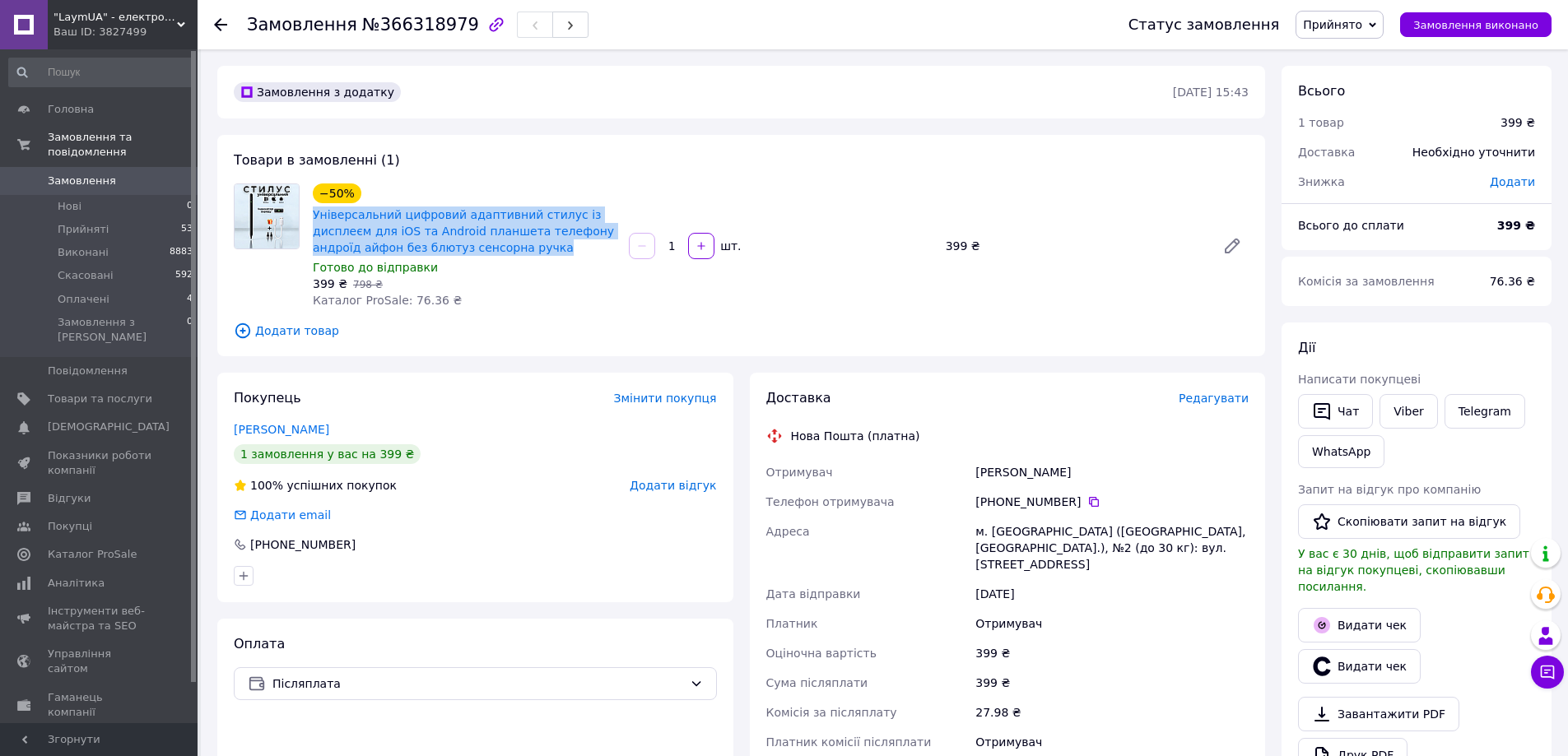
drag, startPoint x: 308, startPoint y: 211, endPoint x: 461, endPoint y: 247, distance: 157.2
click at [461, 247] on div "−50% Універсальний цифровий адаптивний стилус із дисплеєм для iOS та Android пл…" at bounding box center [464, 245] width 316 height 132
click at [481, 250] on span "Універсальний цифровий адаптивний стилус із дисплеєм для iOS та Android планшет…" at bounding box center [464, 231] width 303 height 49
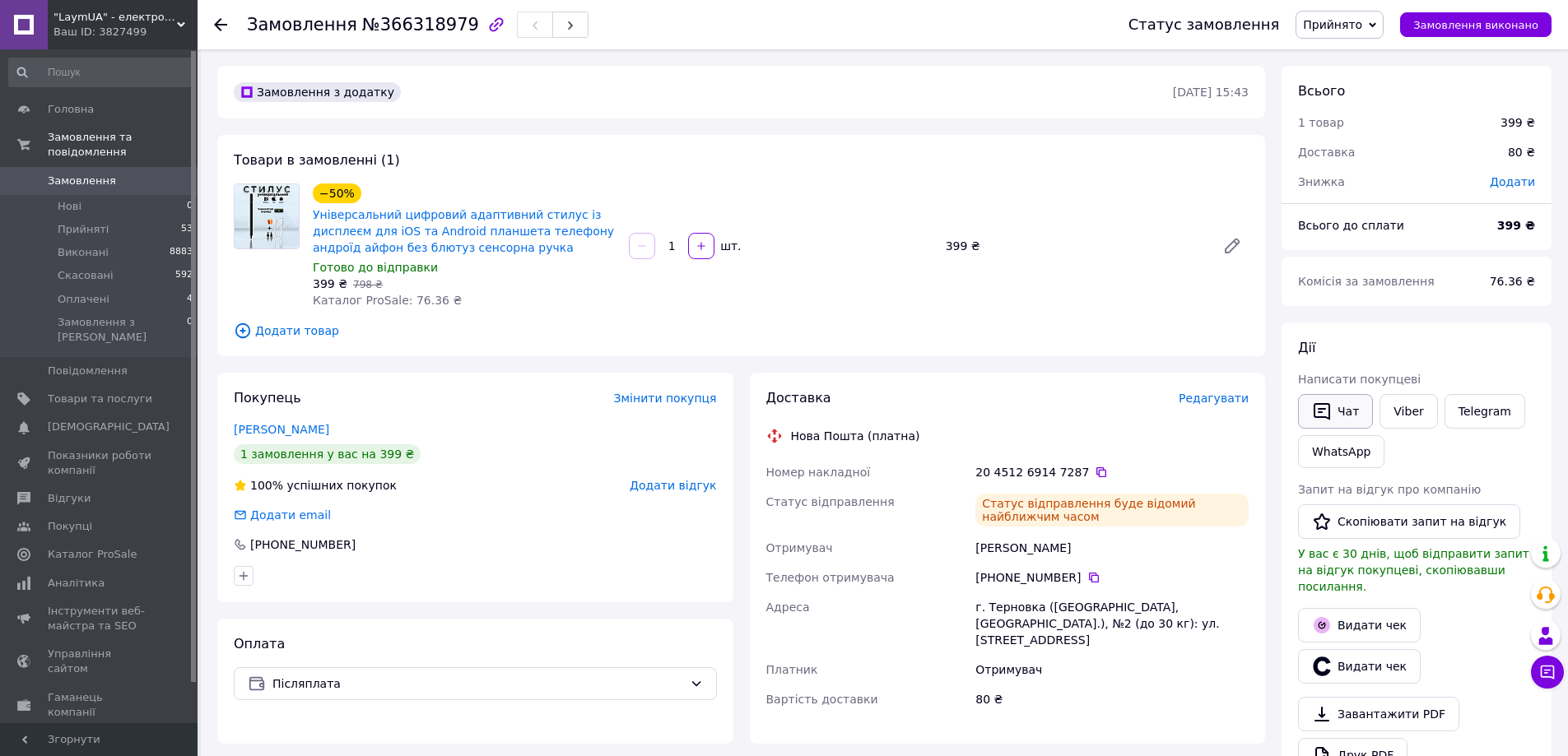
click at [1330, 408] on icon "button" at bounding box center [1322, 411] width 16 height 17
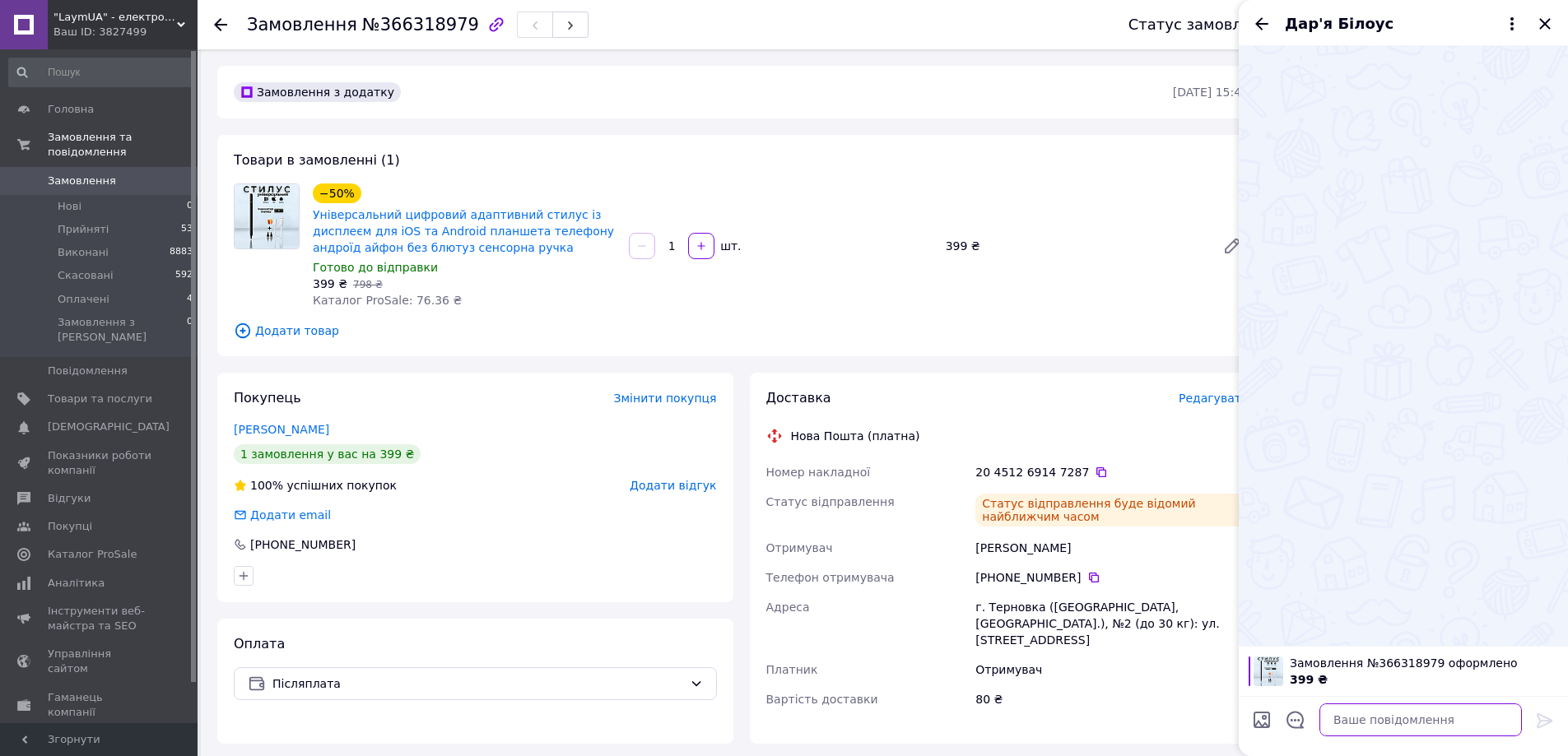
click at [1374, 714] on textarea at bounding box center [1420, 720] width 202 height 33
paste textarea "Вітаю Дар'я, з вами на зв'язку менеджер магазину Prom LaymUA! Ваше замовлення №…"
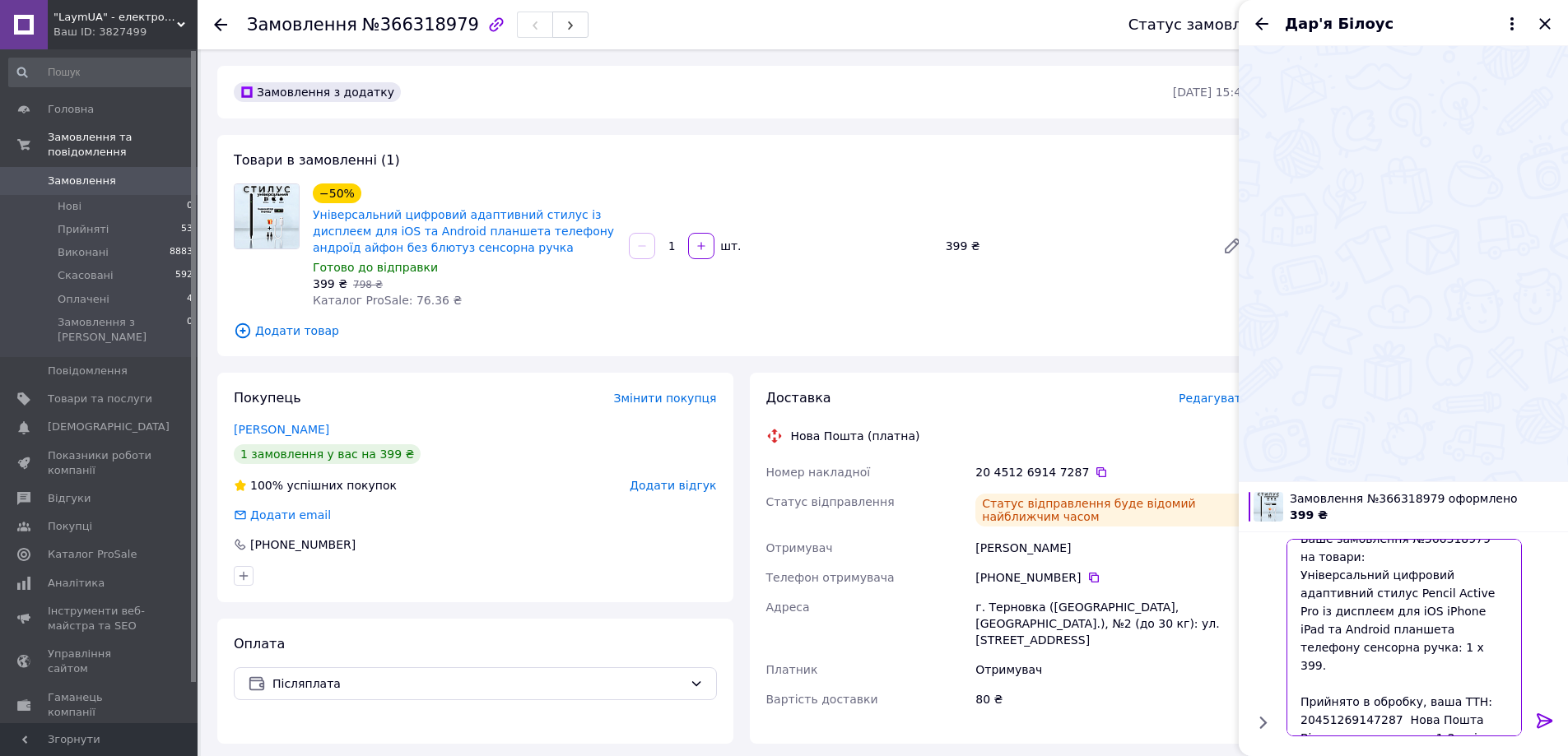
scroll to position [107, 0]
type textarea "Вітаю Дар'я, з вами на зв'язку менеджер магазину Prom LaymUA! Ваше замовлення №…"
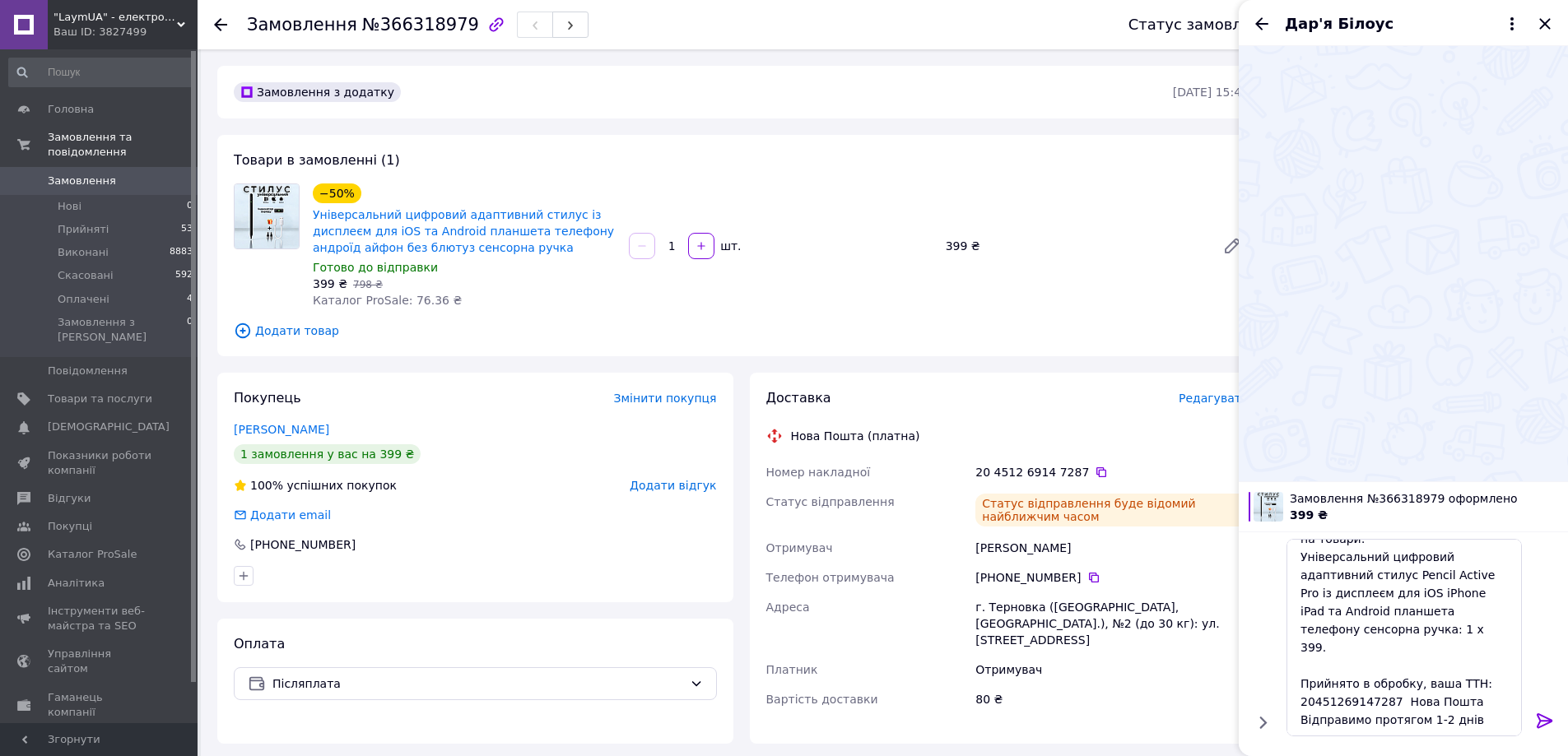
click at [1545, 721] on icon at bounding box center [1543, 721] width 15 height 15
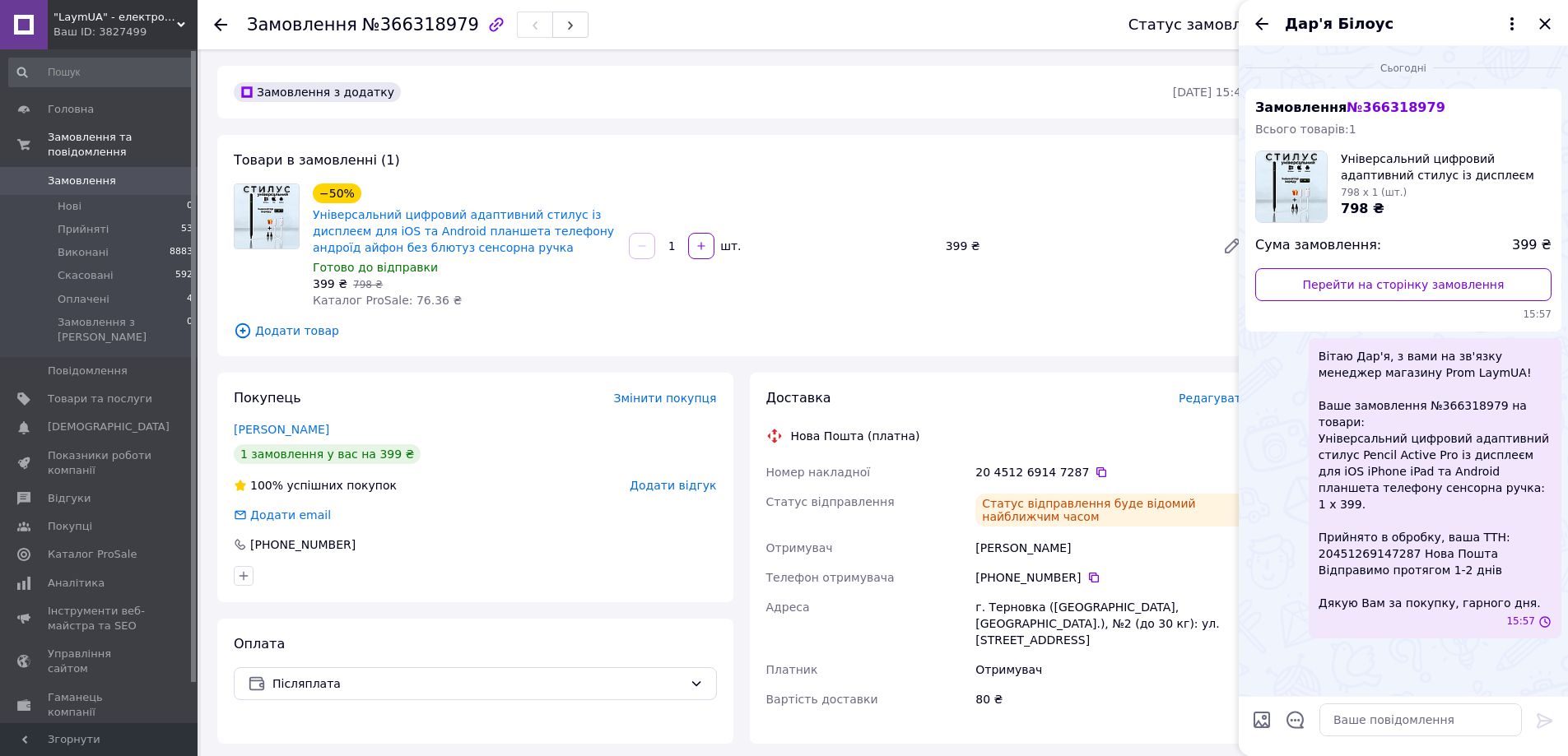
scroll to position [0, 0]
